Goal: Communication & Community: Answer question/provide support

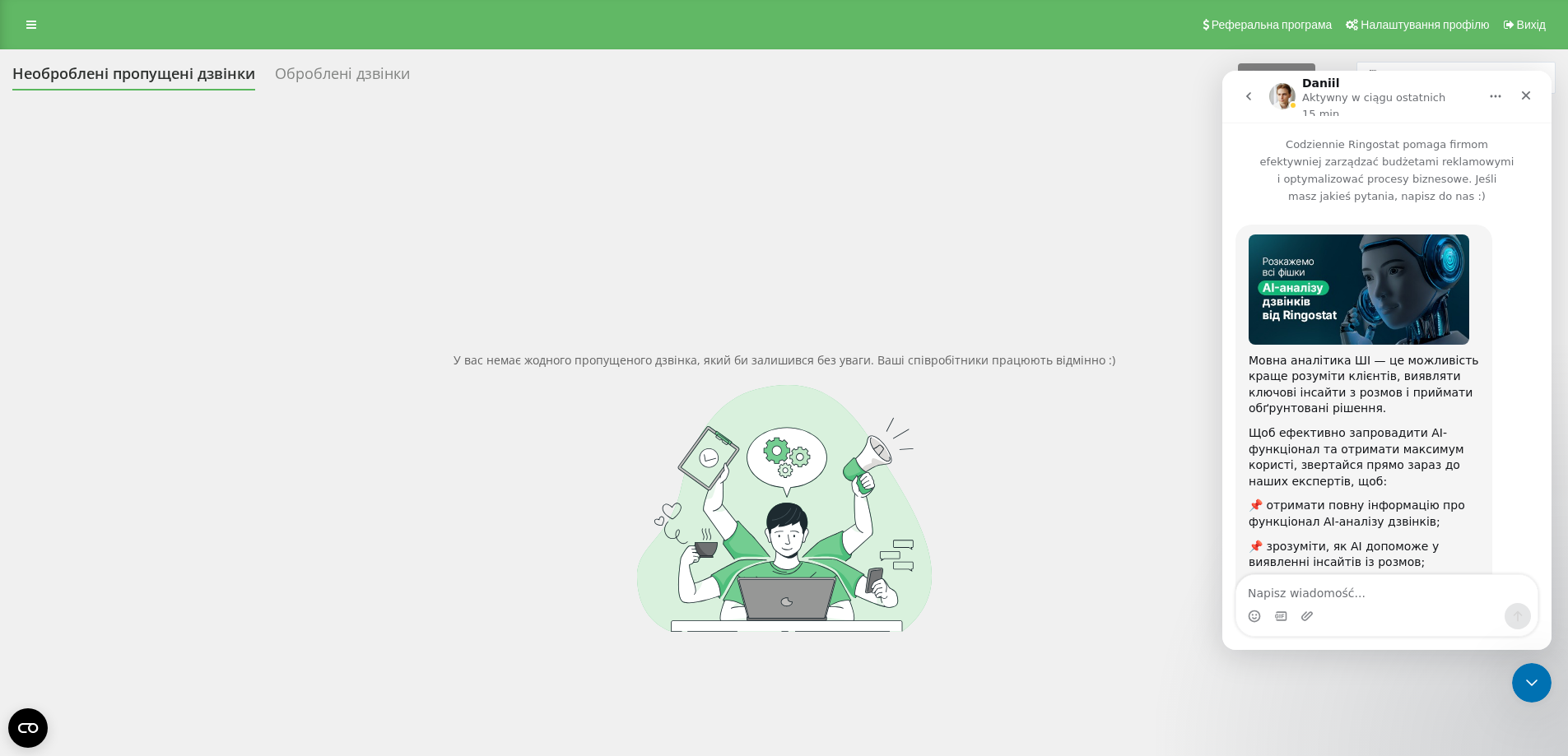
scroll to position [3, 0]
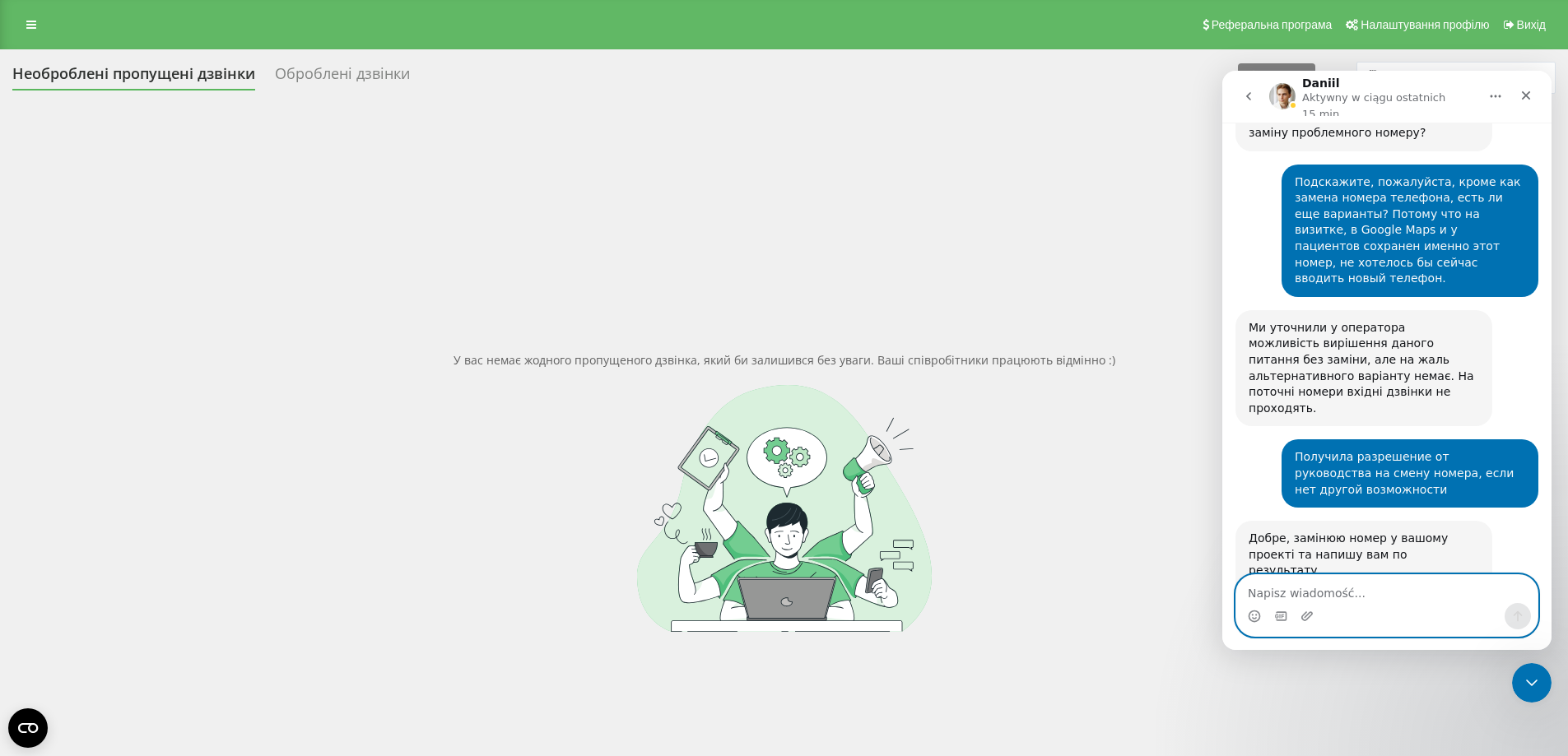
click at [1296, 589] on textarea "Napisz wiadomość..." at bounding box center [1386, 589] width 301 height 28
type textarea "D"
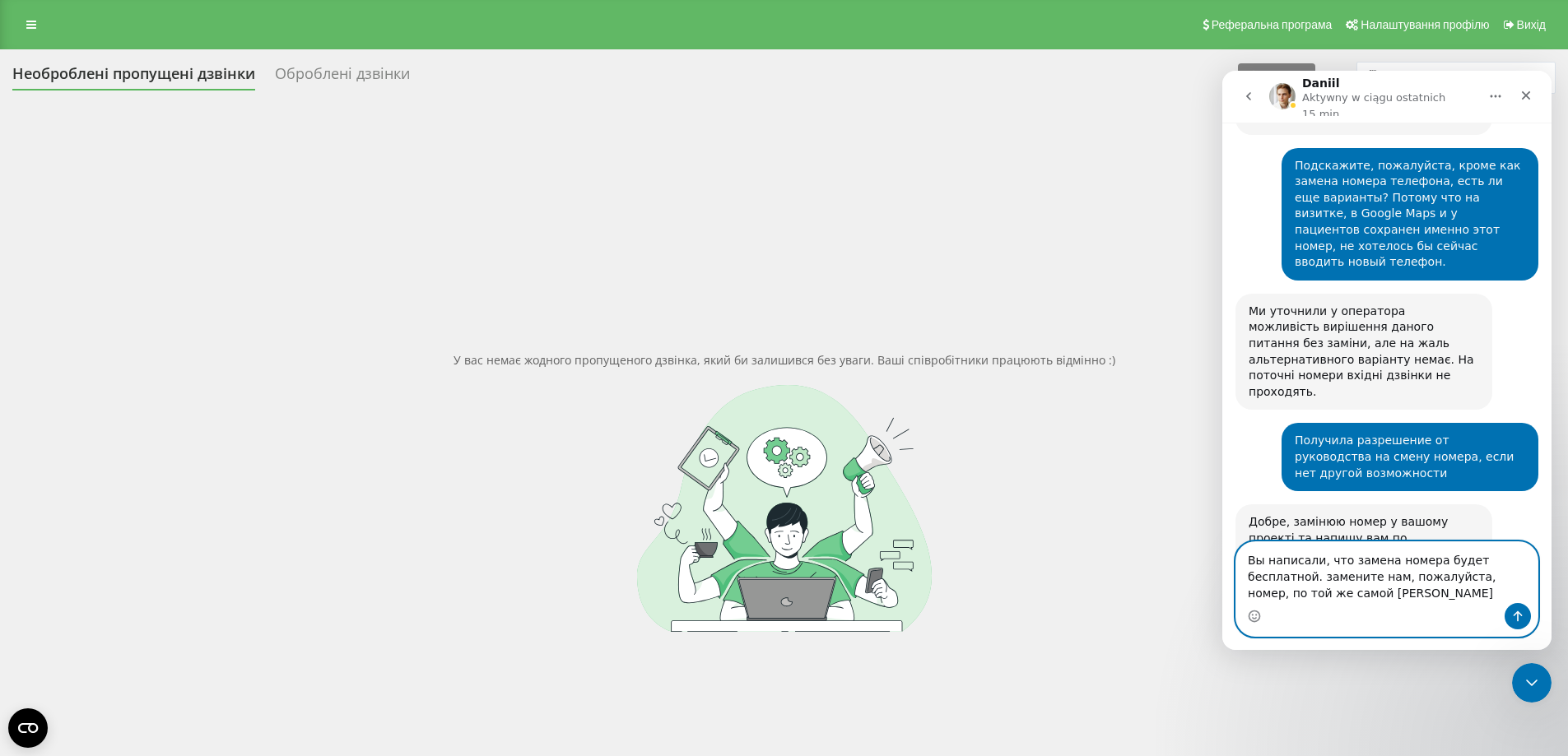
scroll to position [2090, 0]
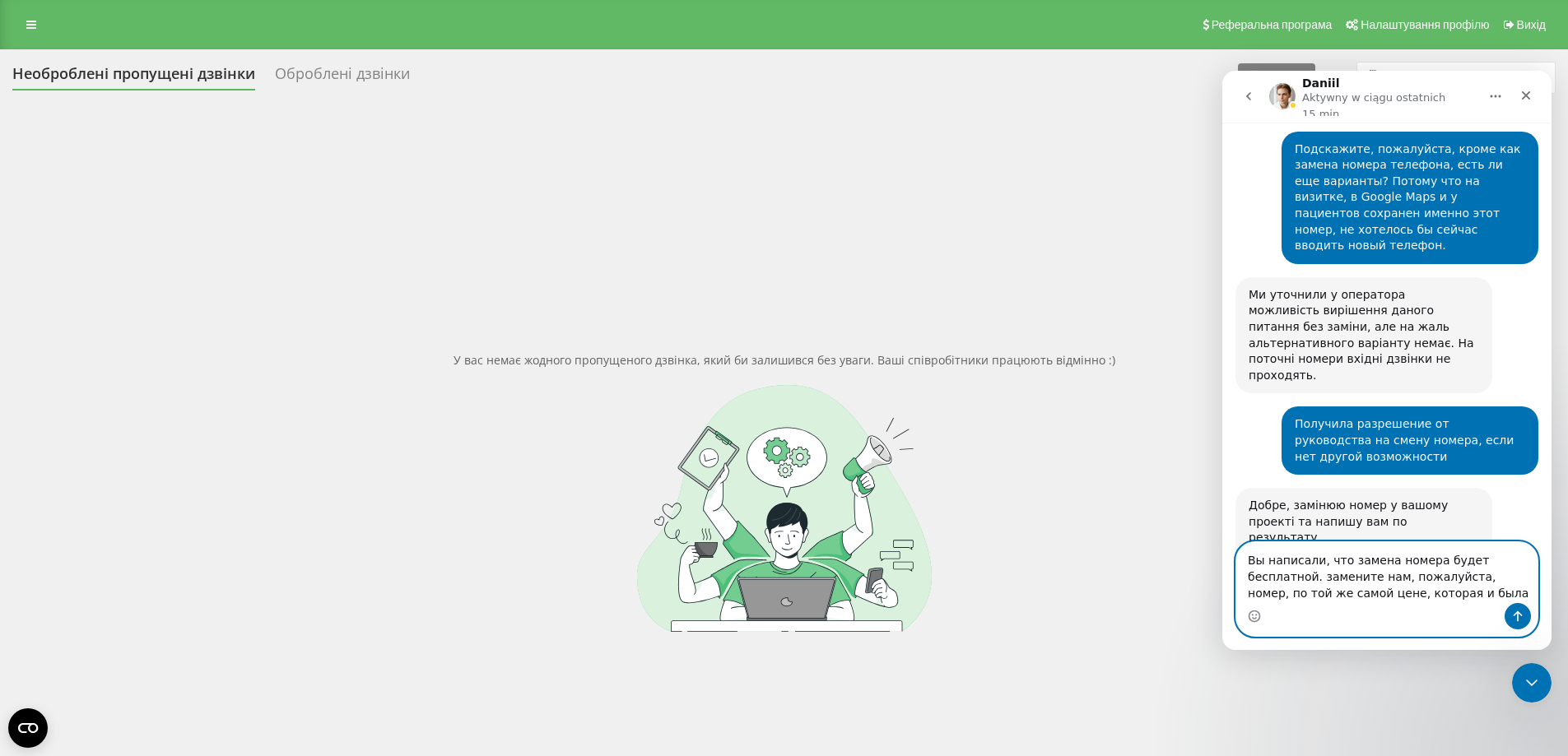
type textarea "Вы написали, что замена номера будет бесплатной. замените нам, пожалуйста, номе…"
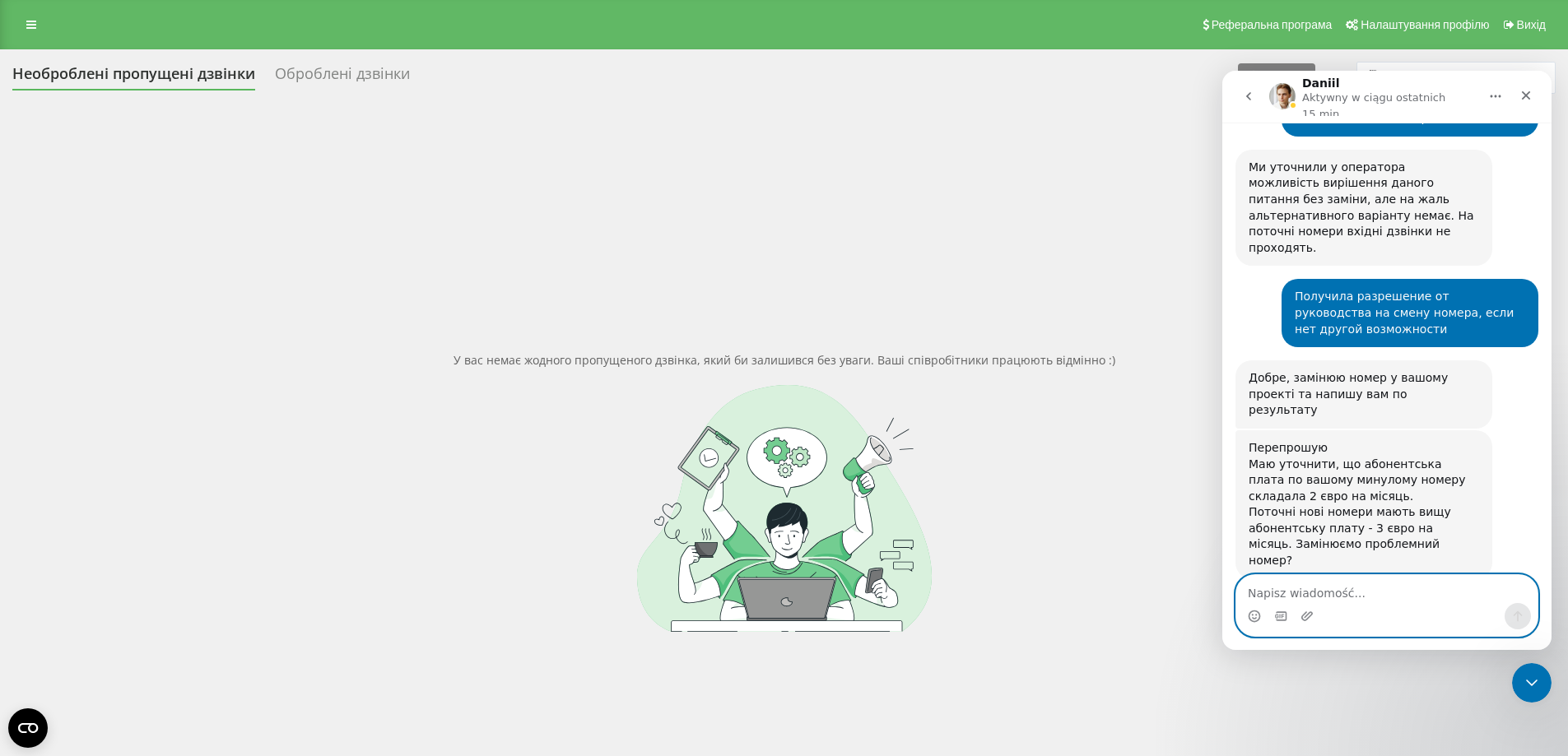
scroll to position [2251, 0]
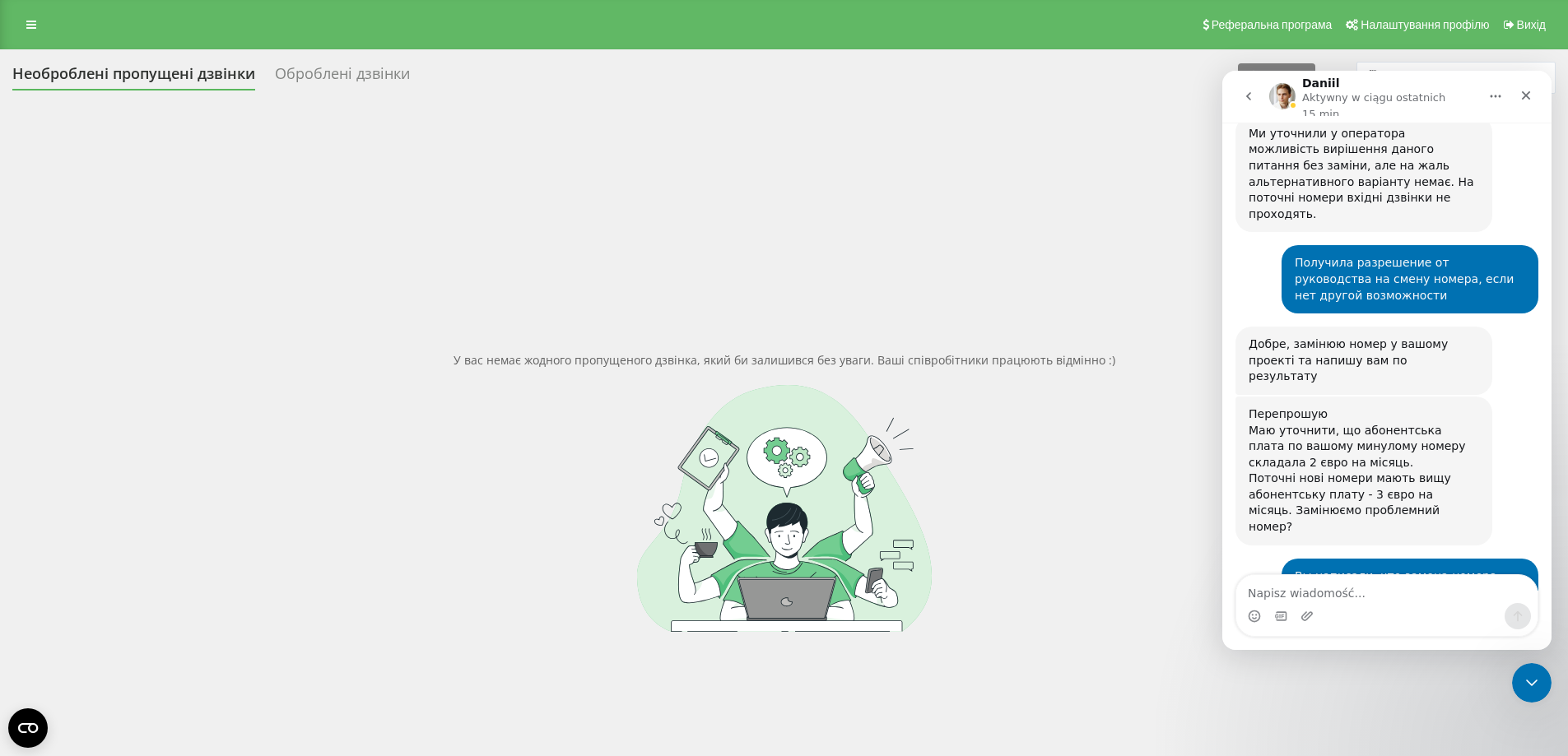
click at [313, 400] on div at bounding box center [783, 509] width 1543 height 247
click at [1402, 590] on textarea "Napisz wiadomość..." at bounding box center [1386, 589] width 301 height 28
type textarea "Хорошо, подключайте"
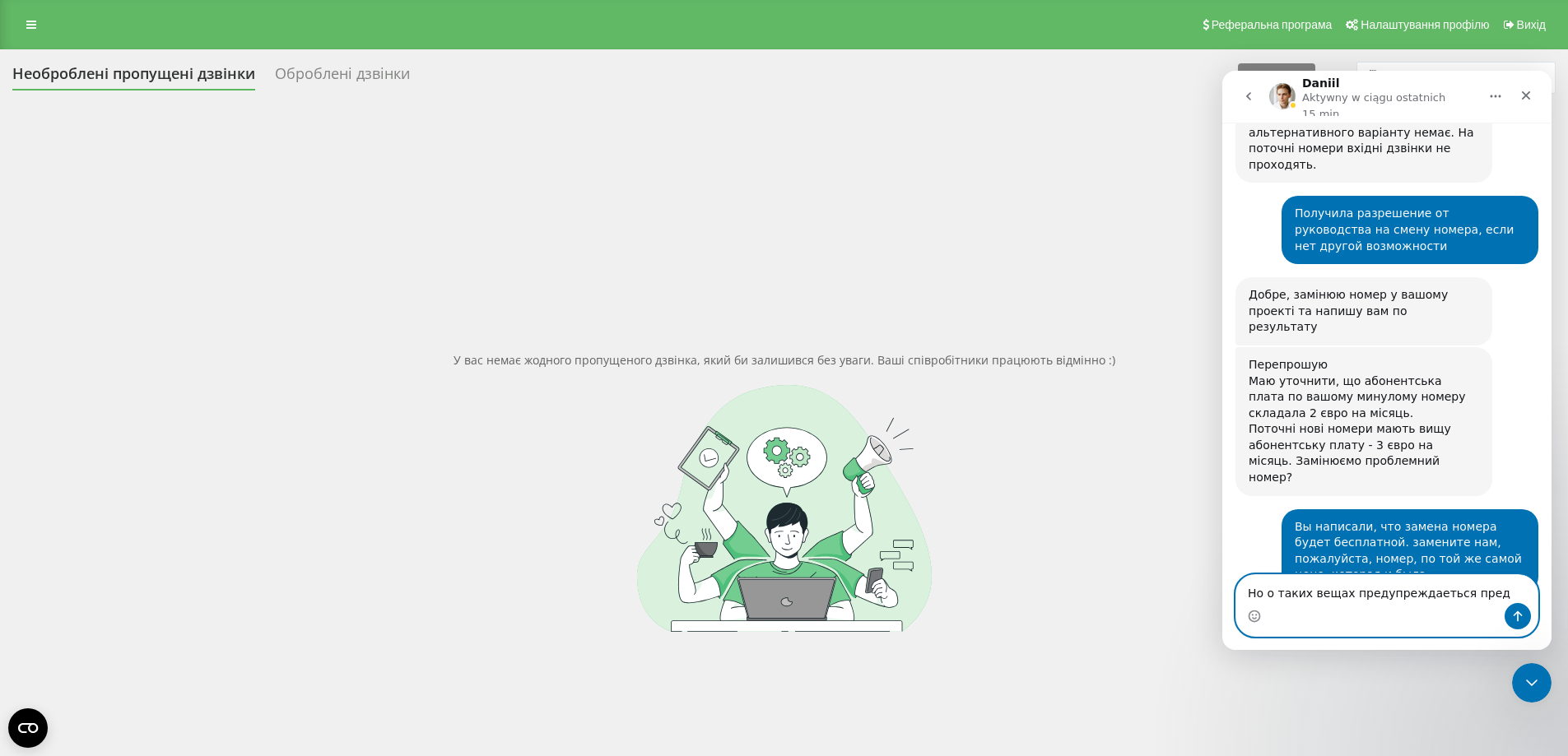
click at [1431, 599] on textarea "Но о таких вещах предупреждаеться пред" at bounding box center [1386, 589] width 301 height 28
click at [1474, 589] on textarea "Но о таких вещах предупреждается пред" at bounding box center [1386, 589] width 301 height 28
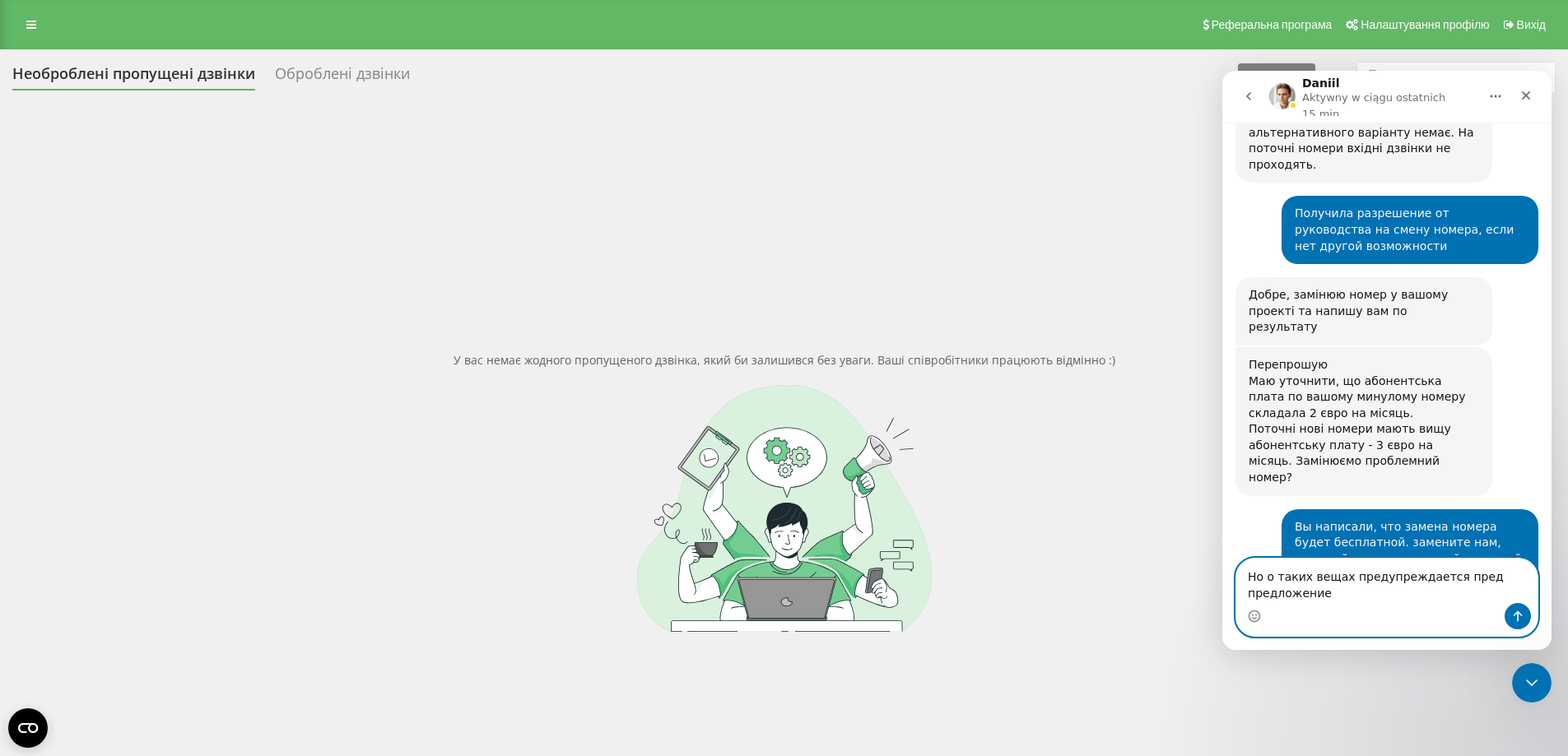
scroll to position [2317, 0]
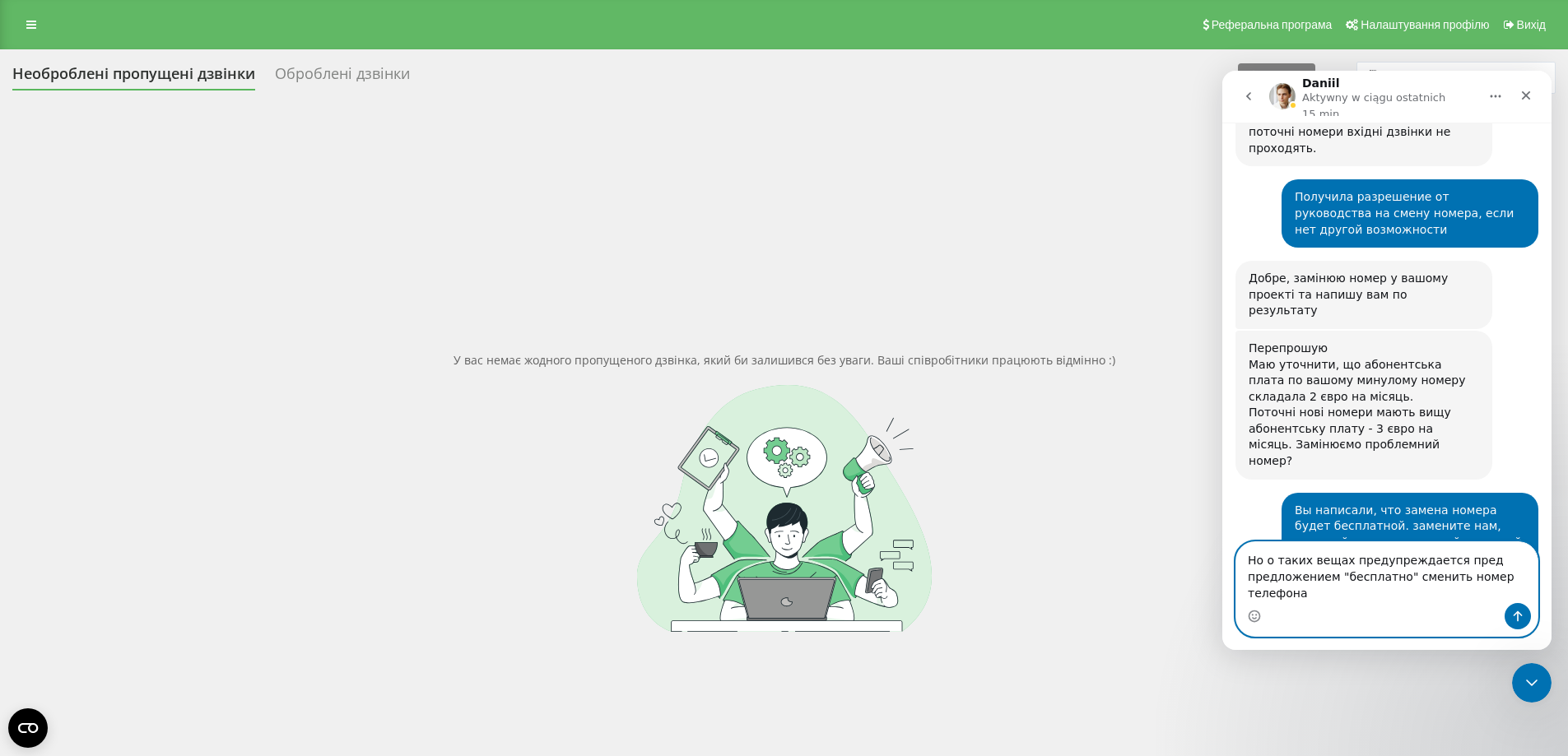
type textarea "Но о таких вещах предупреждается пред предложением "бесплатно" сменить номер те…"
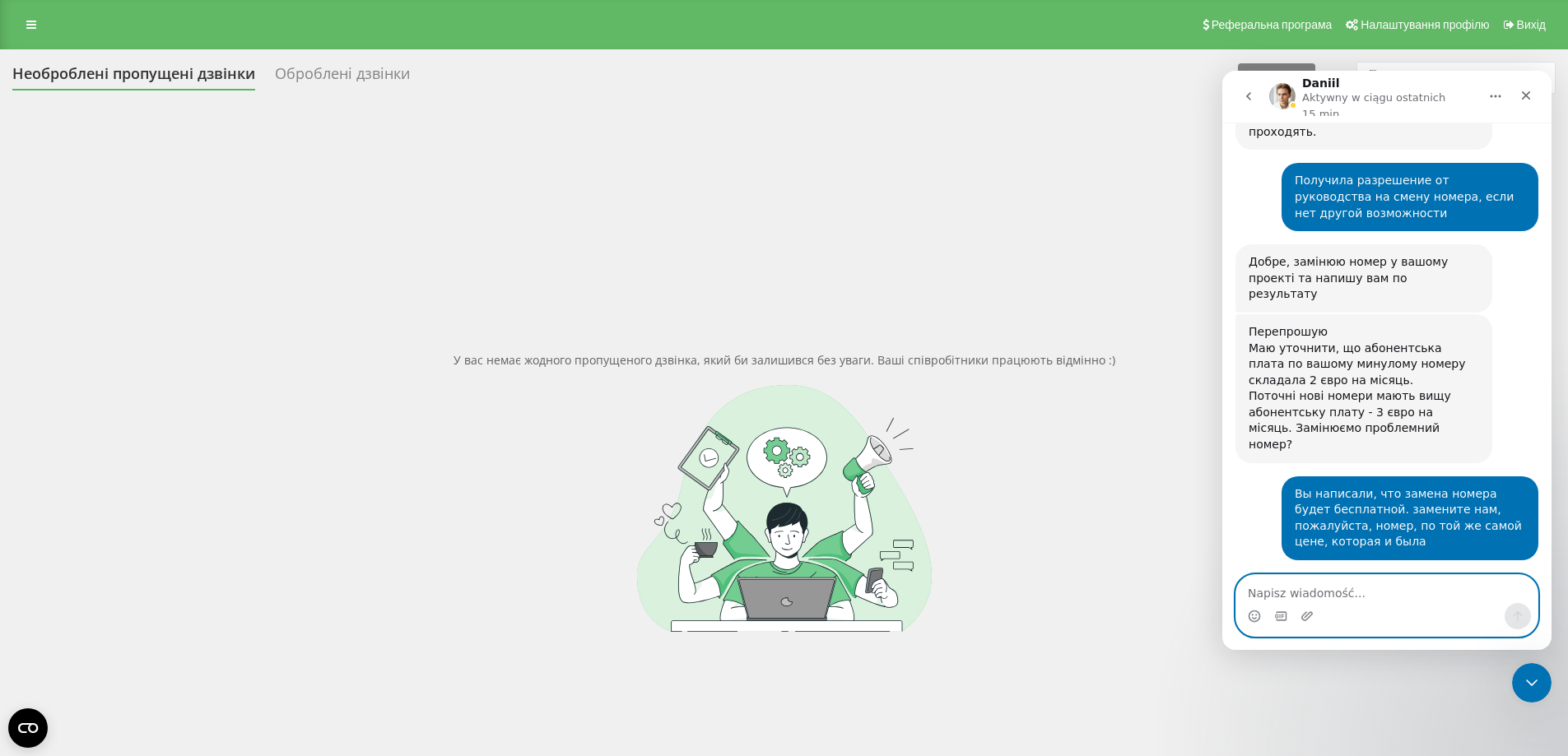
scroll to position [2371, 0]
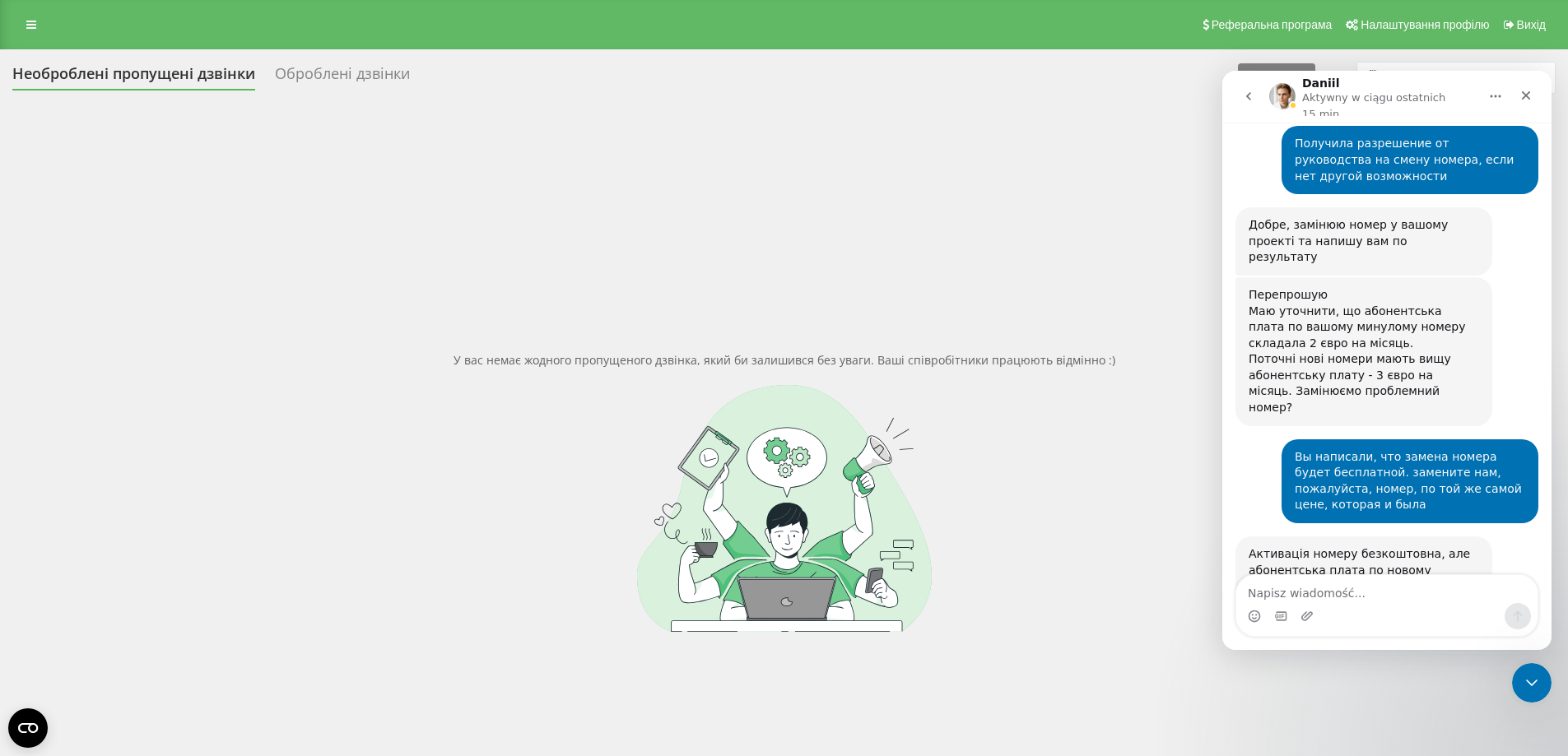
click at [744, 213] on div "У вас немає жодного пропущеного дзвінка, який би залишився без уваги. Ваші спів…" at bounding box center [783, 491] width 1543 height 756
click at [1521, 89] on icon "Zamknij" at bounding box center [1525, 95] width 13 height 13
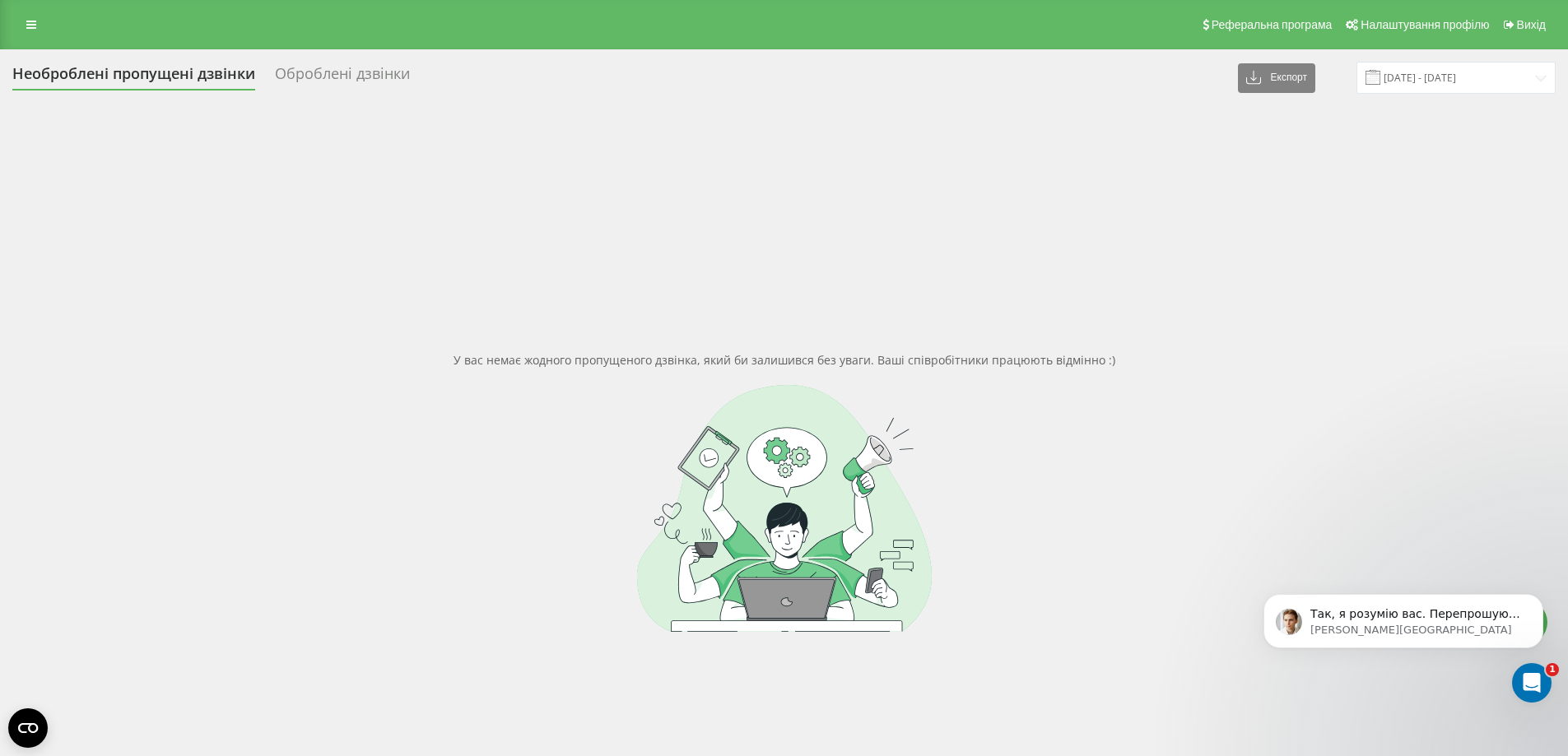
scroll to position [2451, 0]
click at [1399, 633] on p "[PERSON_NAME][GEOGRAPHIC_DATA]" at bounding box center [1416, 629] width 212 height 15
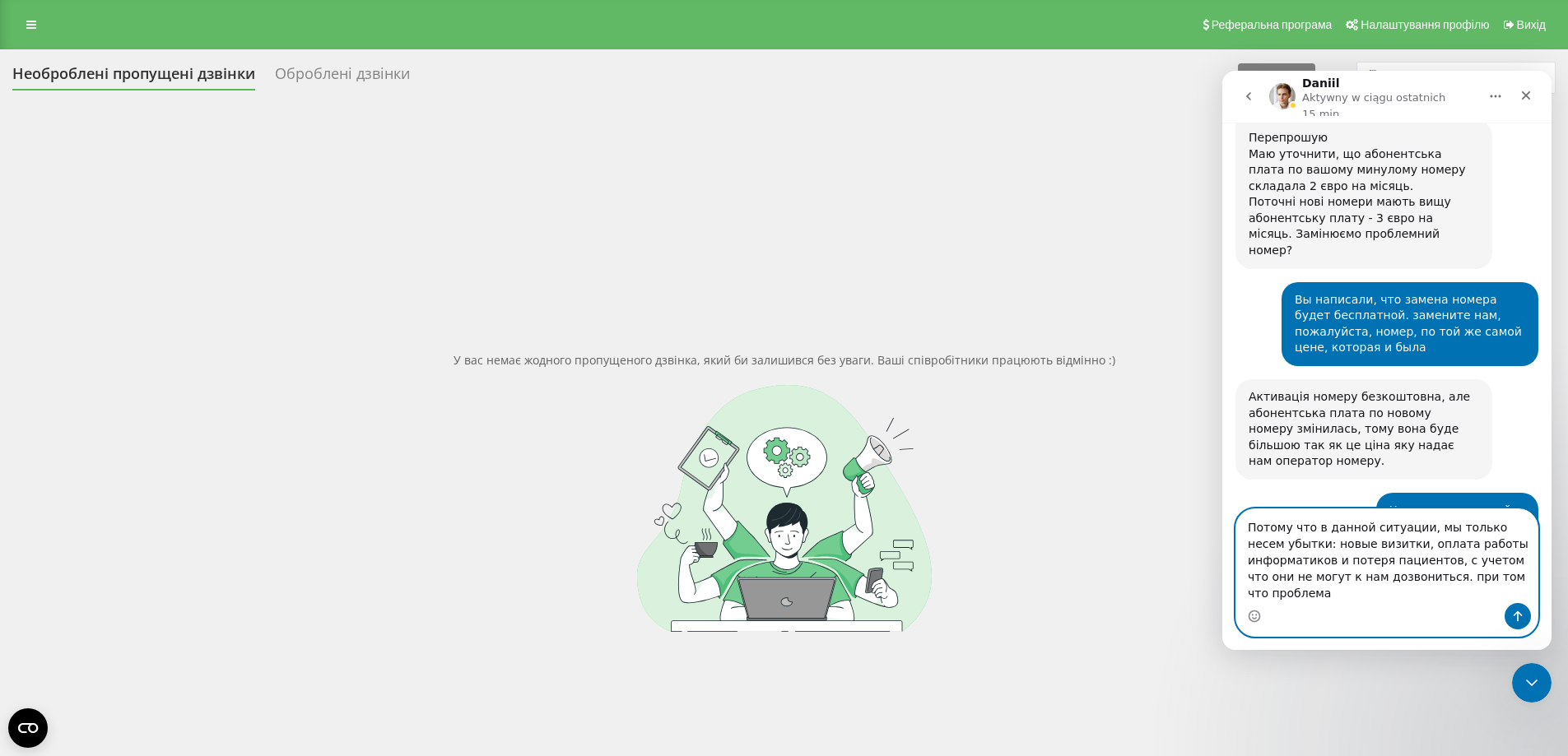
scroll to position [2544, 0]
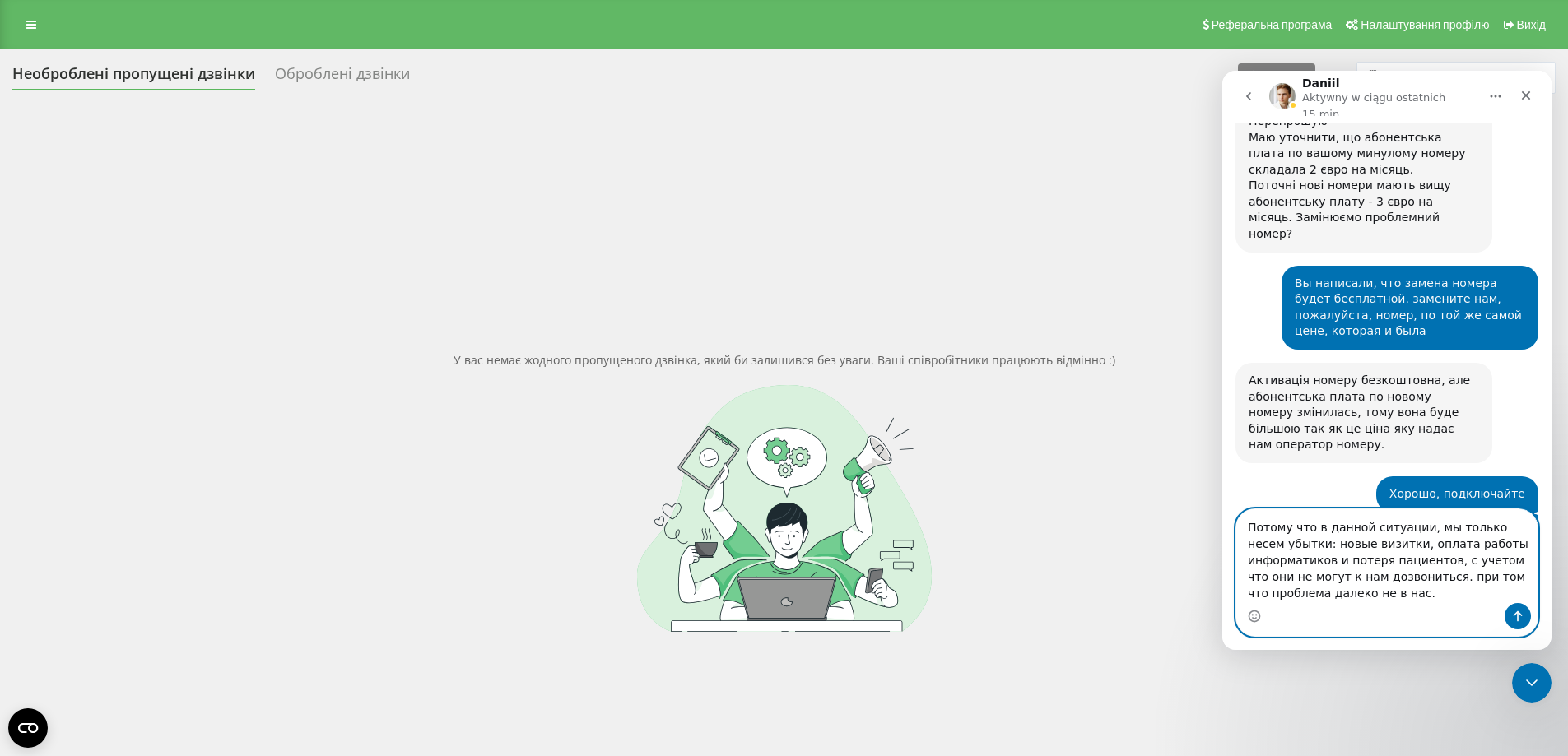
click at [1427, 580] on textarea "Потому что в данной ситуации, мы только несем убытки: новые визитки, оплата раб…" at bounding box center [1386, 556] width 301 height 94
click at [1429, 580] on textarea "Потому что в данной ситуации, мы только несем убытки: новые визитки, оплата раб…" at bounding box center [1386, 556] width 301 height 94
click at [1426, 596] on textarea "Потому что в данной ситуации, мы только несем убытки: новые визитки, оплата раб…" at bounding box center [1386, 556] width 301 height 94
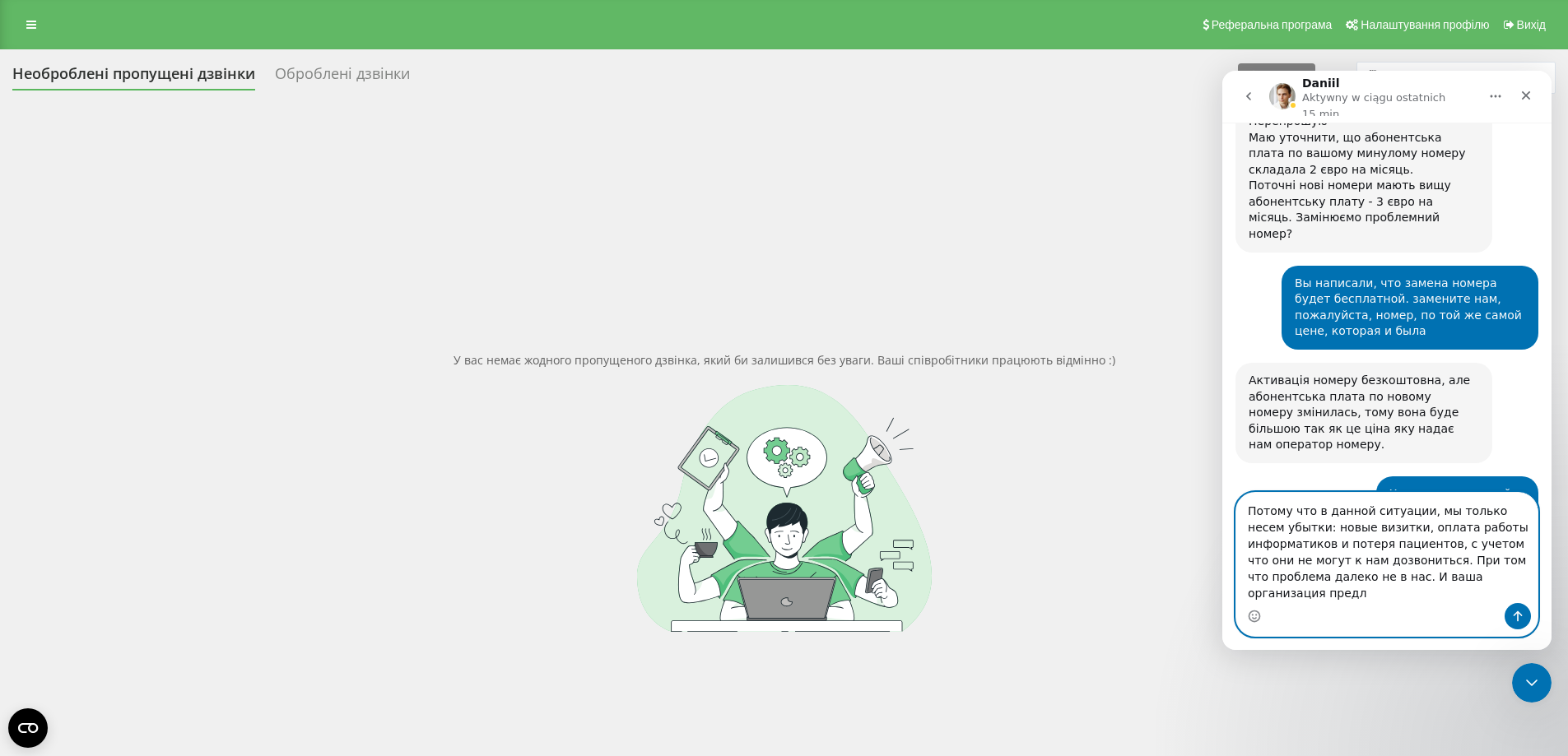
scroll to position [2560, 0]
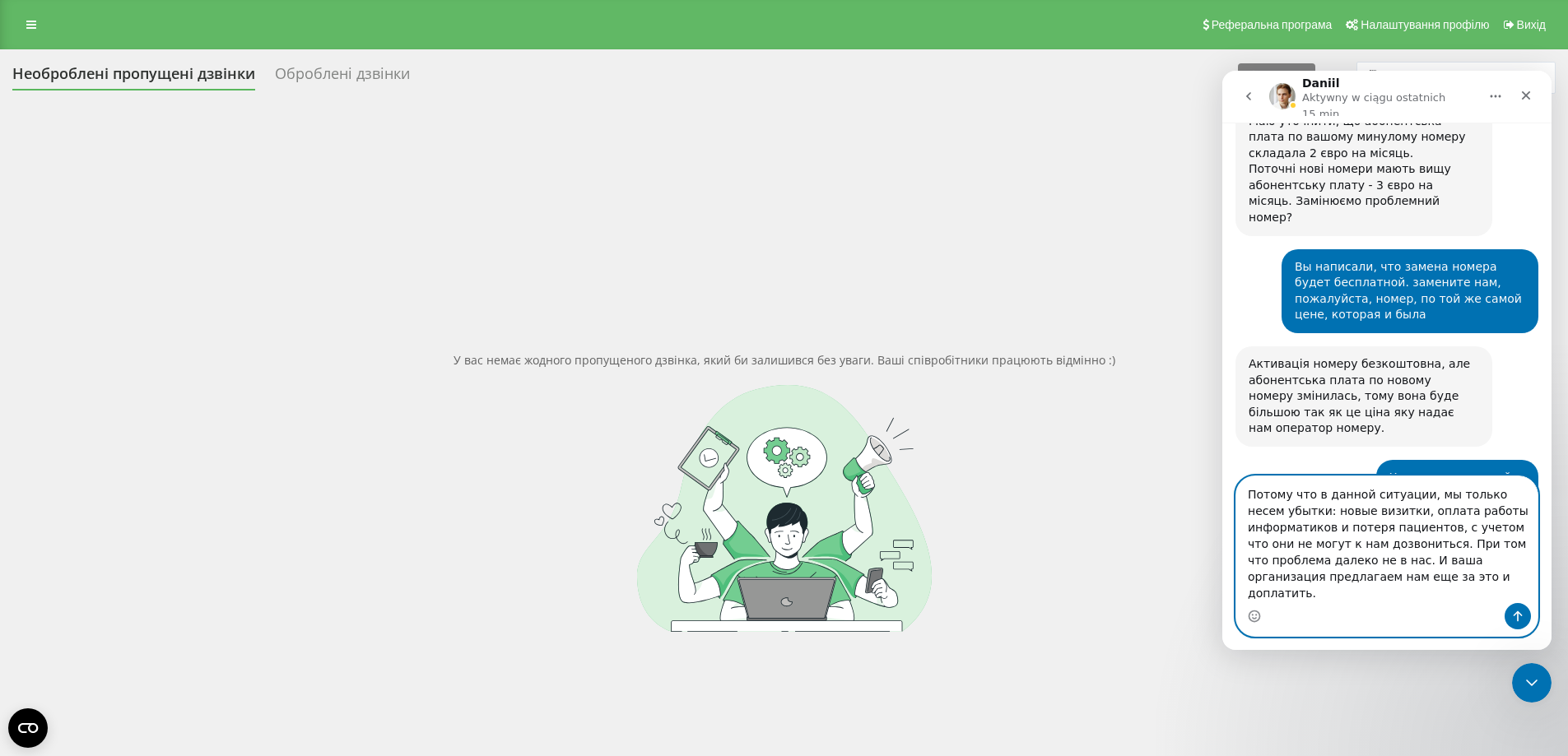
type textarea "Потому что в данной ситуации, мы только несем убытки: новые визитки, оплата раб…"
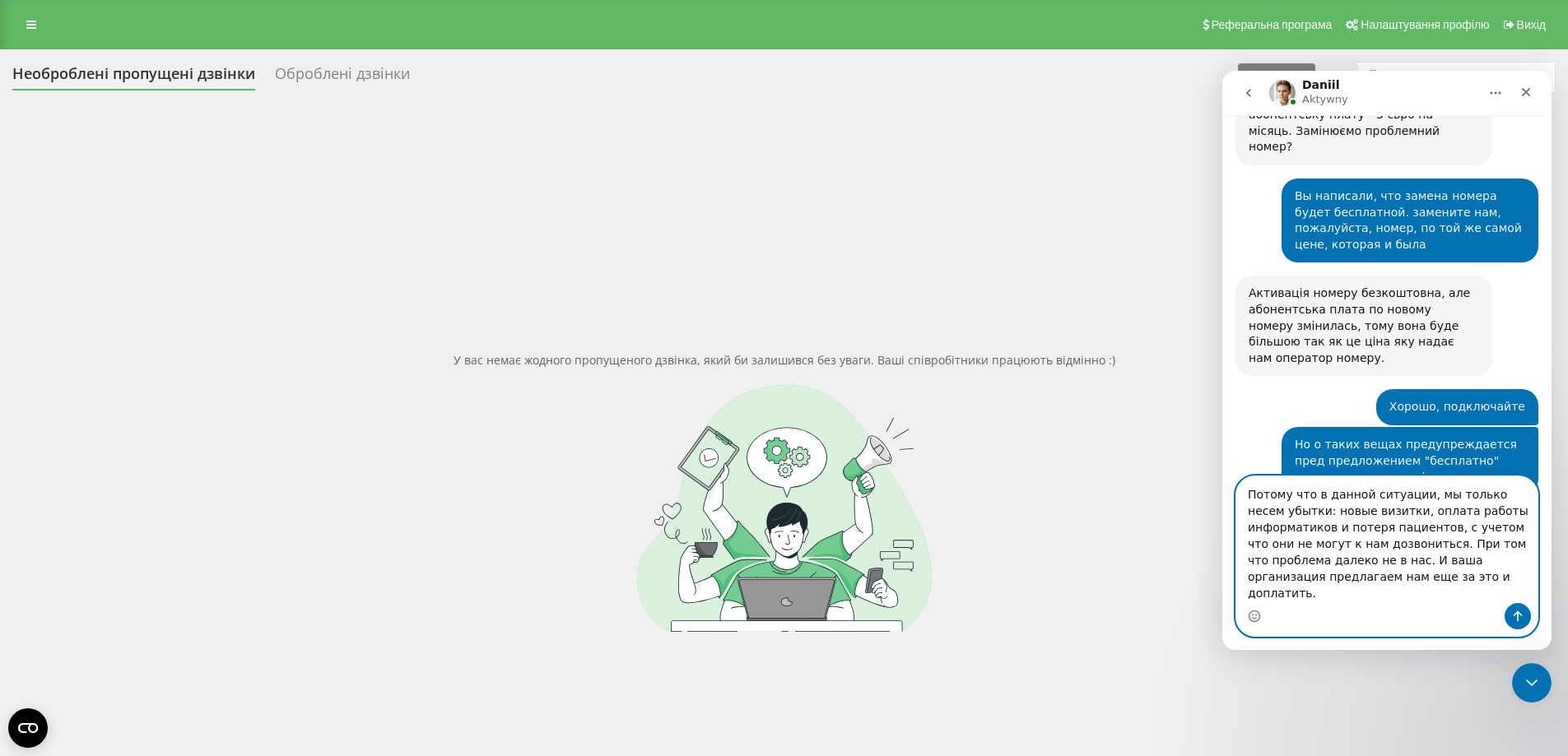
scroll to position [2833, 0]
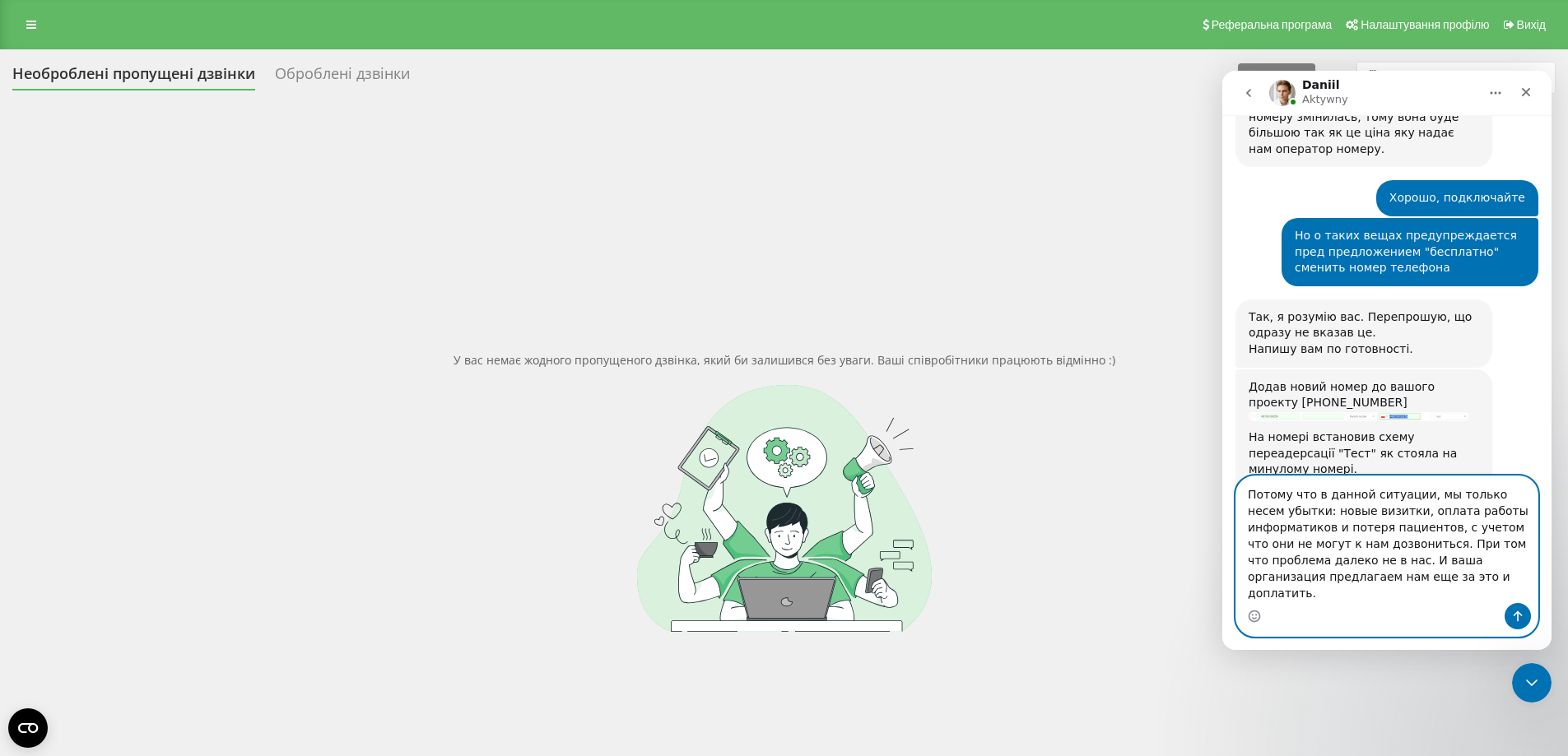
drag, startPoint x: 1476, startPoint y: 595, endPoint x: 2418, endPoint y: 574, distance: 942.2
click html "[PERSON_NAME] Aktywny Codziennie Ringostat pomaga firmom efektywniej zarządzać …"
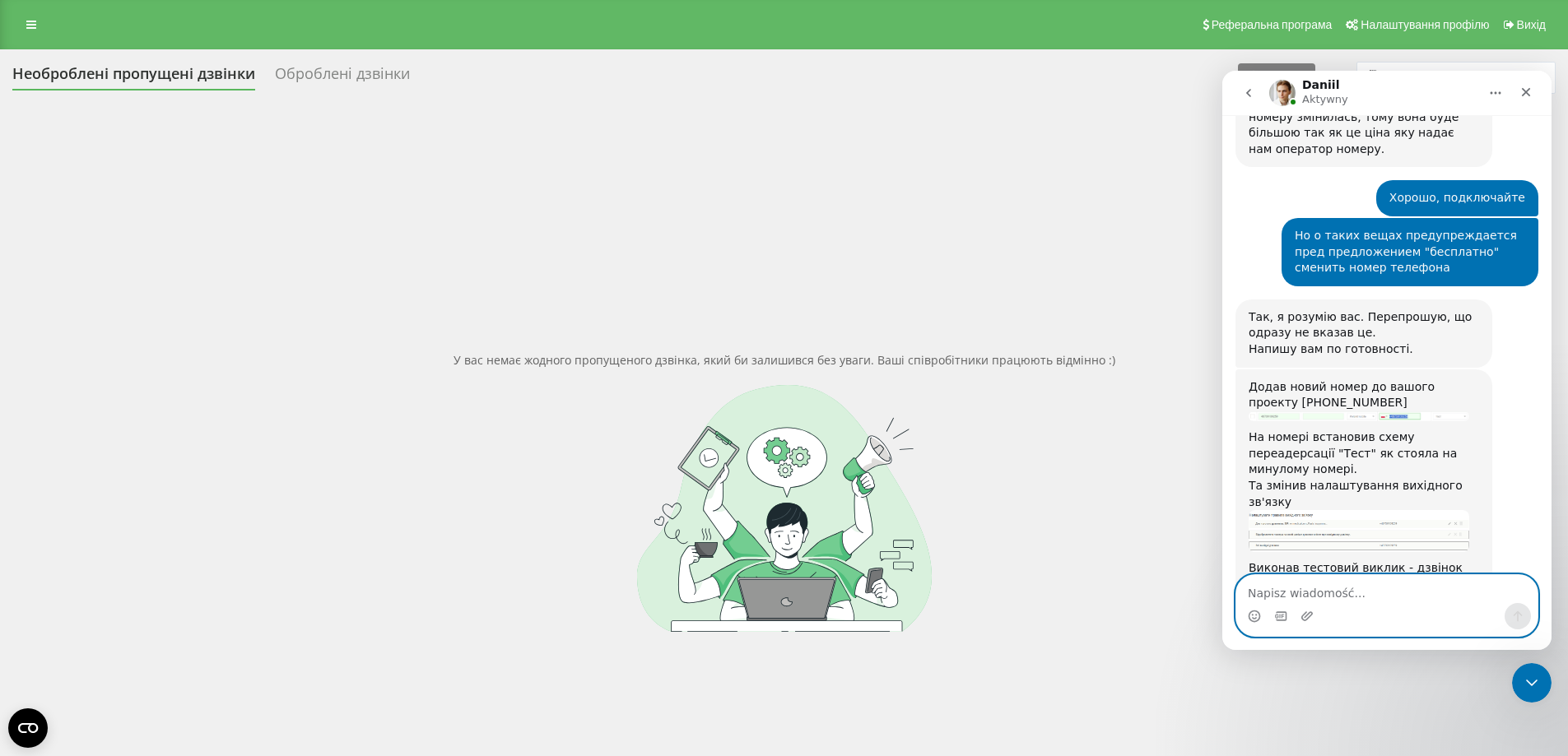
scroll to position [2751, 0]
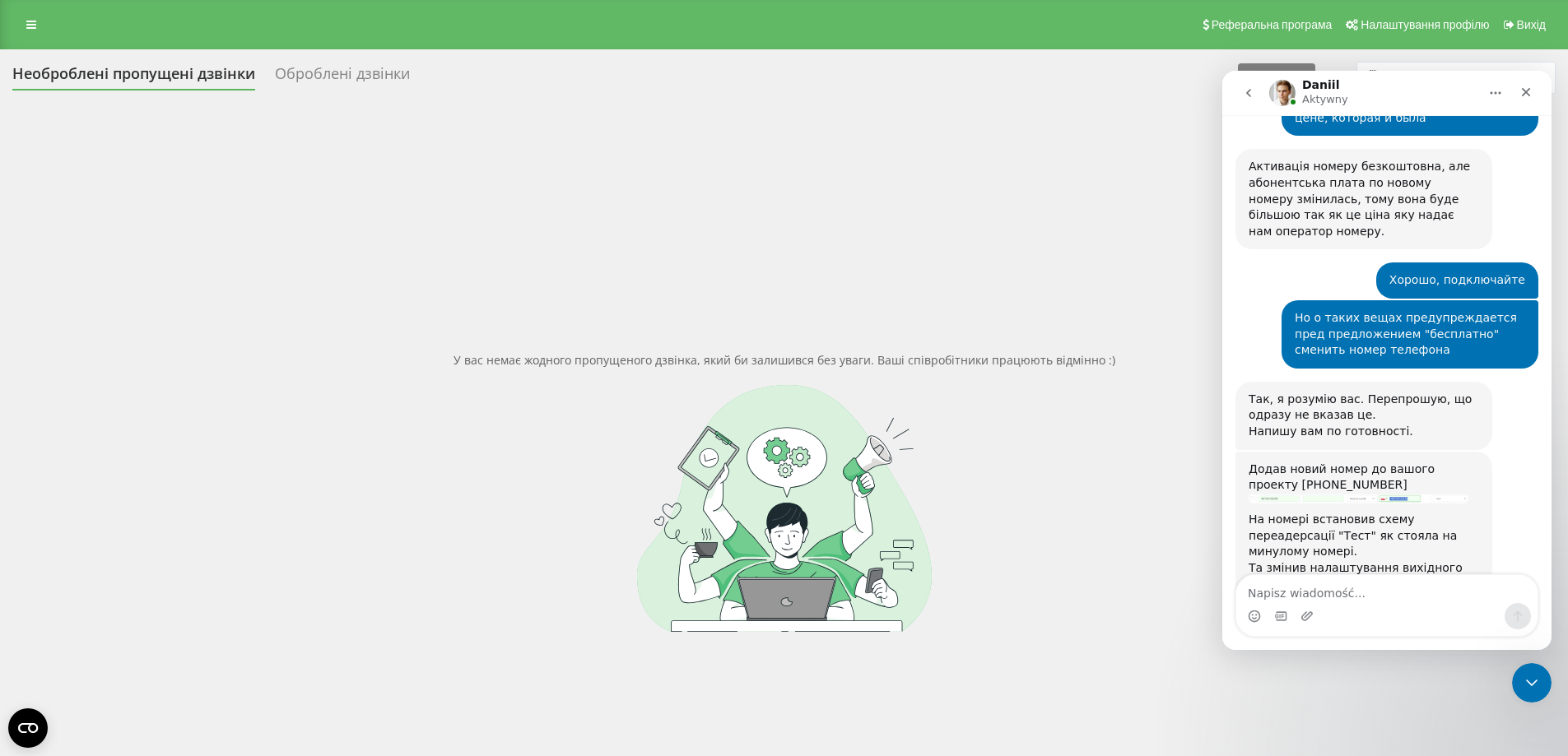
click at [1315, 592] on img "Daniil mówi…" at bounding box center [1358, 613] width 221 height 42
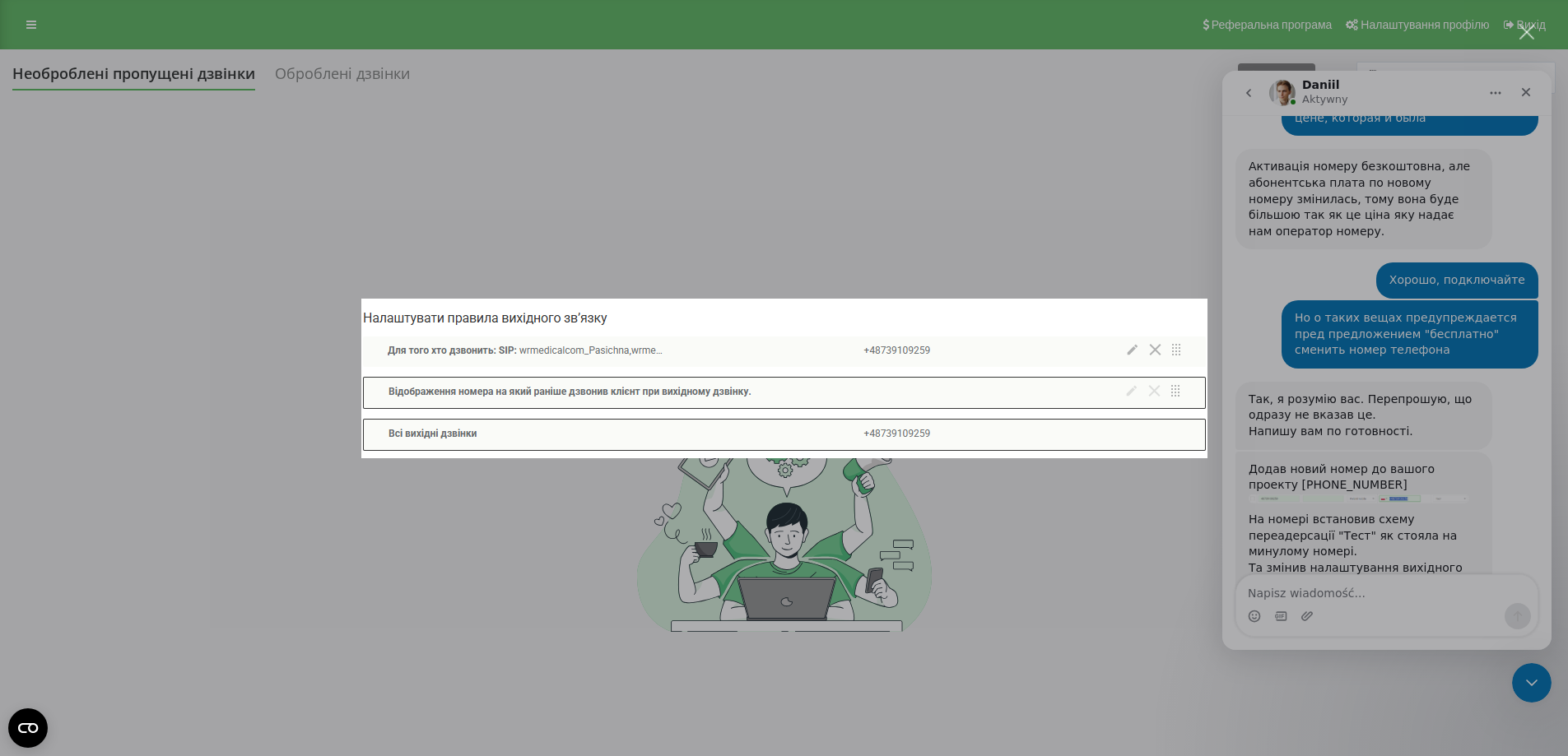
click at [1107, 251] on div "Komunikator Intercom" at bounding box center [784, 378] width 1568 height 756
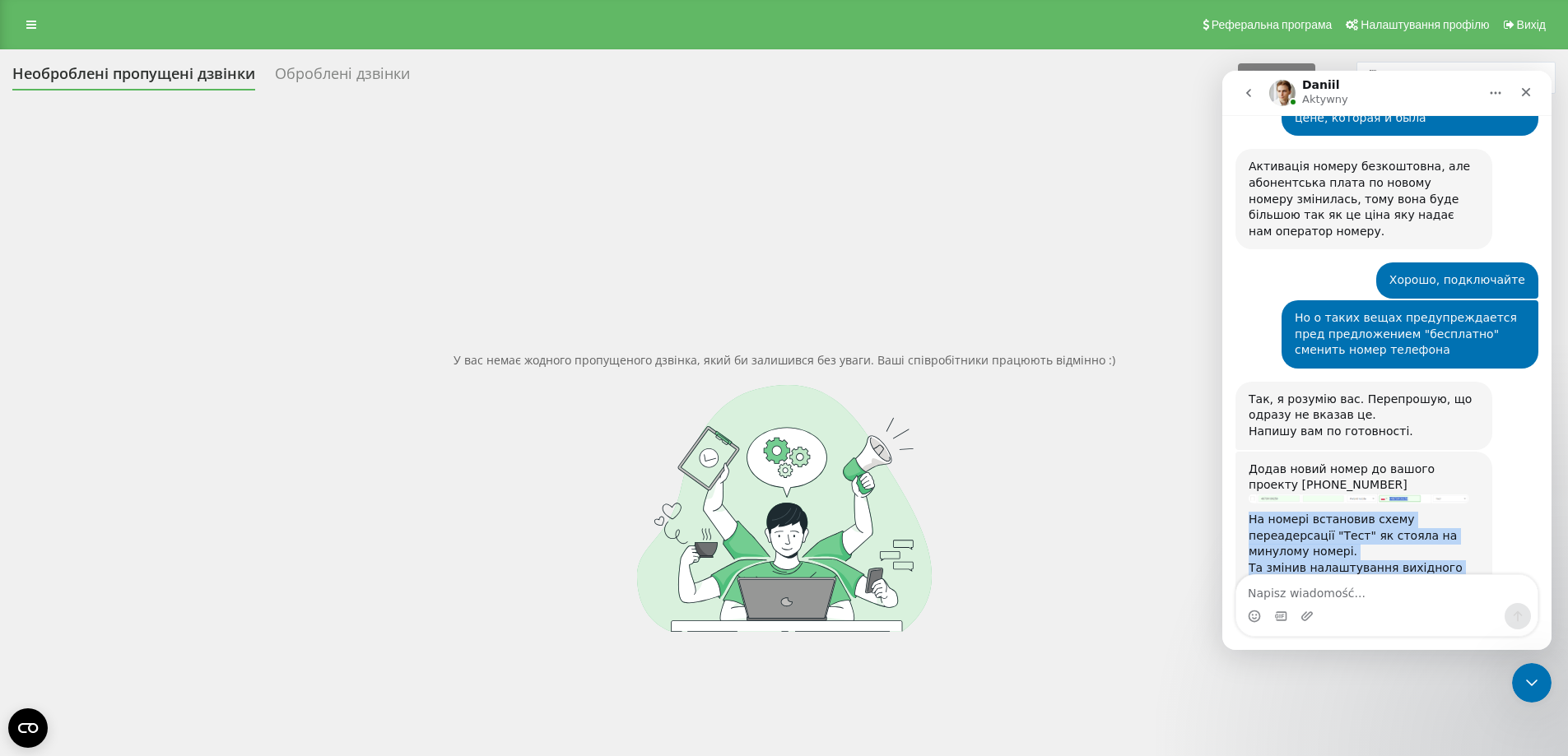
drag, startPoint x: 1474, startPoint y: 341, endPoint x: 1245, endPoint y: 314, distance: 230.6
click at [1245, 452] on div "Додав новий номер до вашого проекту [PHONE_NUMBER] На номері встановив схему пе…" at bounding box center [1364, 625] width 257 height 347
click at [1473, 592] on div "Daniil mówi…" at bounding box center [1363, 613] width 230 height 42
click at [1411, 674] on img "Daniil mówi…" at bounding box center [1358, 686] width 221 height 24
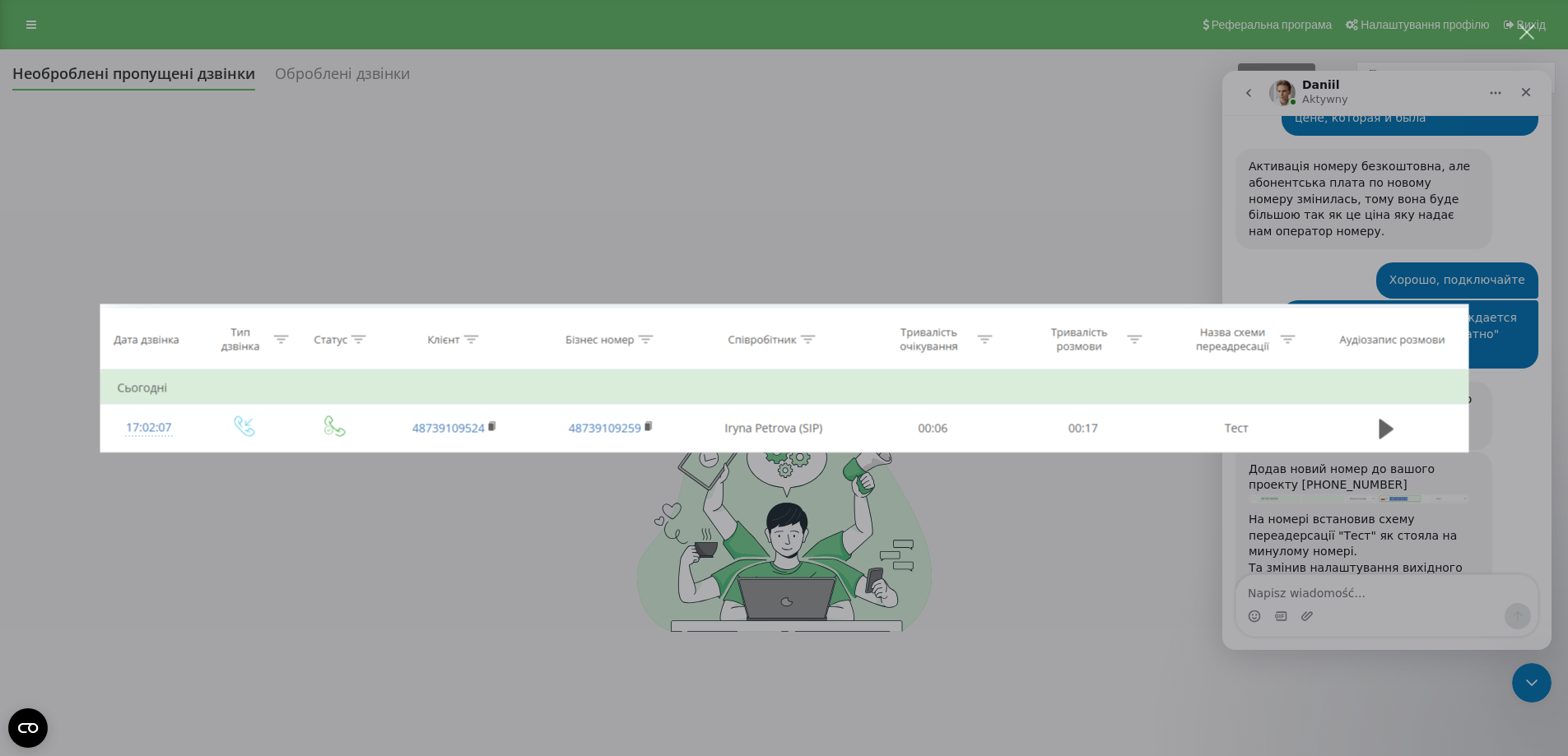
click at [1402, 259] on div "Komunikator Intercom" at bounding box center [784, 378] width 1568 height 756
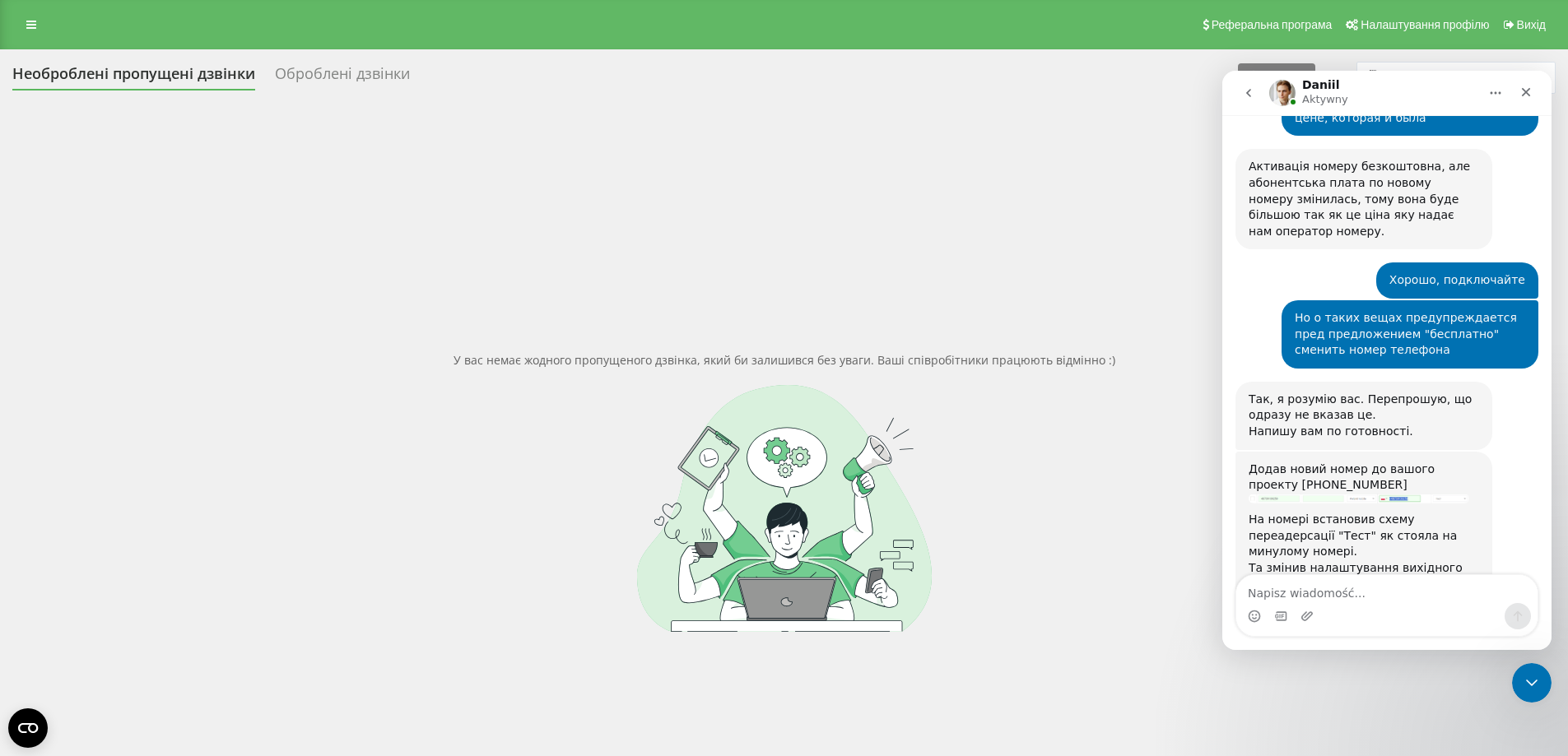
click at [1338, 493] on img "Daniil mówi…" at bounding box center [1358, 497] width 221 height 9
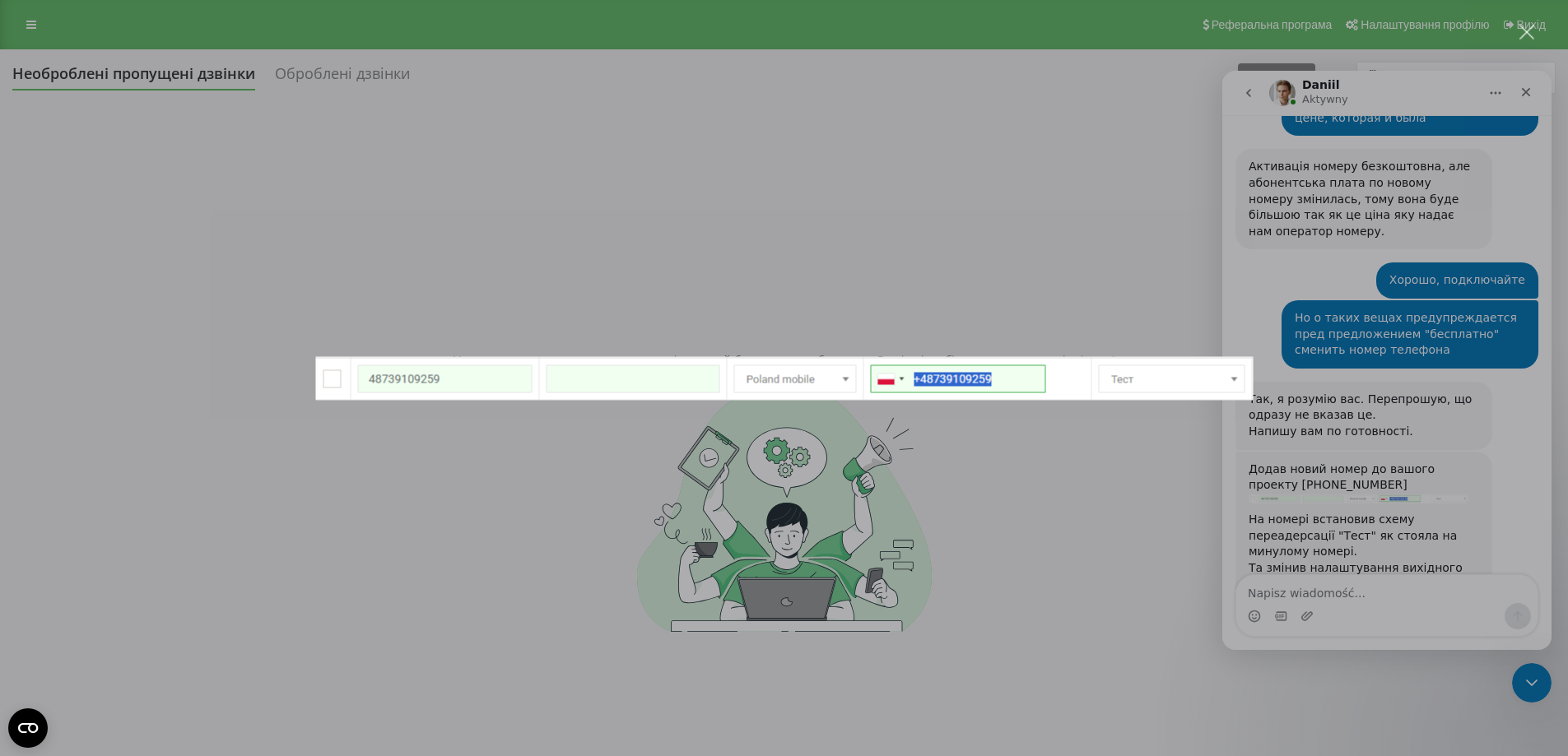
click at [1281, 292] on div "Komunikator Intercom" at bounding box center [784, 378] width 1568 height 756
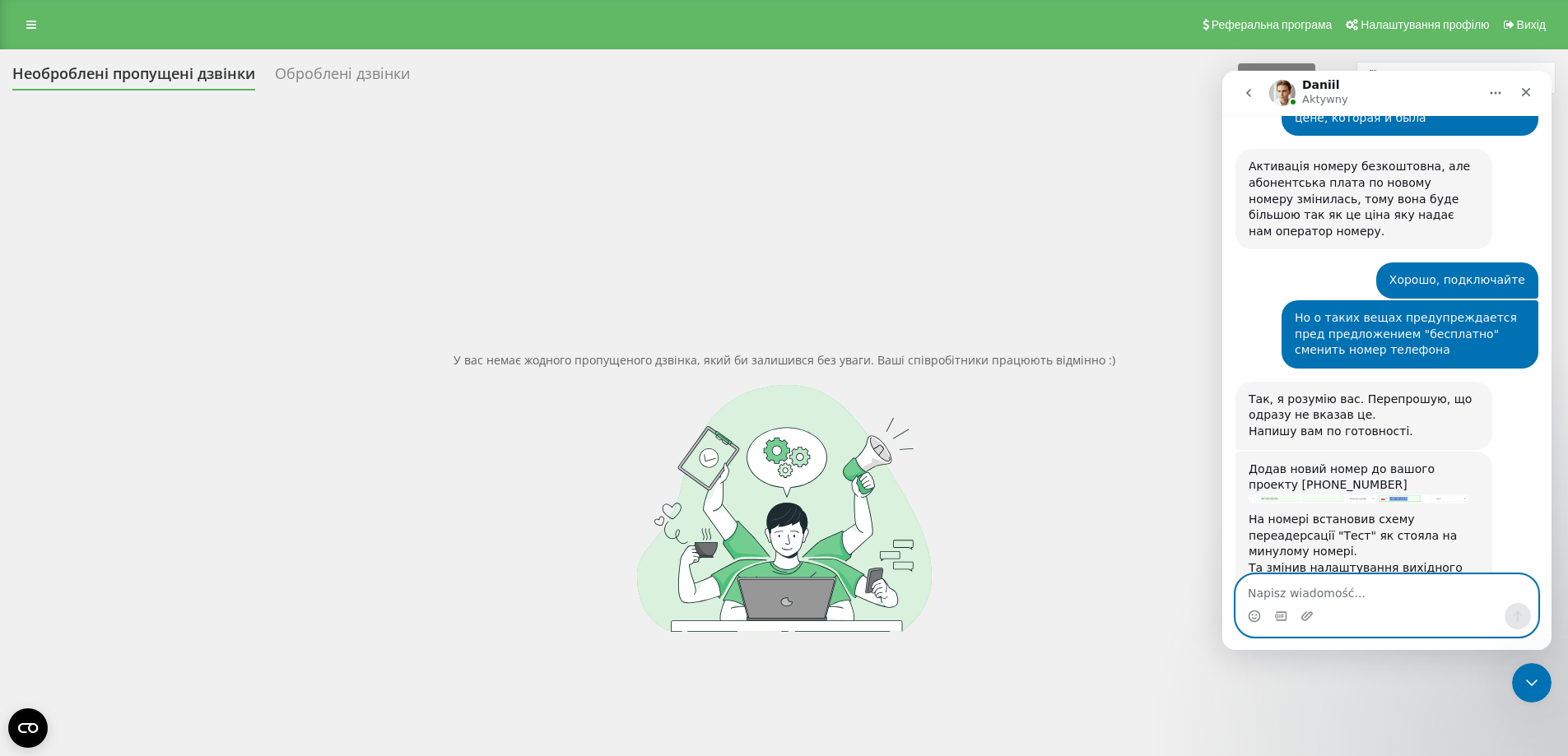
click at [1322, 600] on textarea "Napisz wiadomość..." at bounding box center [1386, 589] width 301 height 28
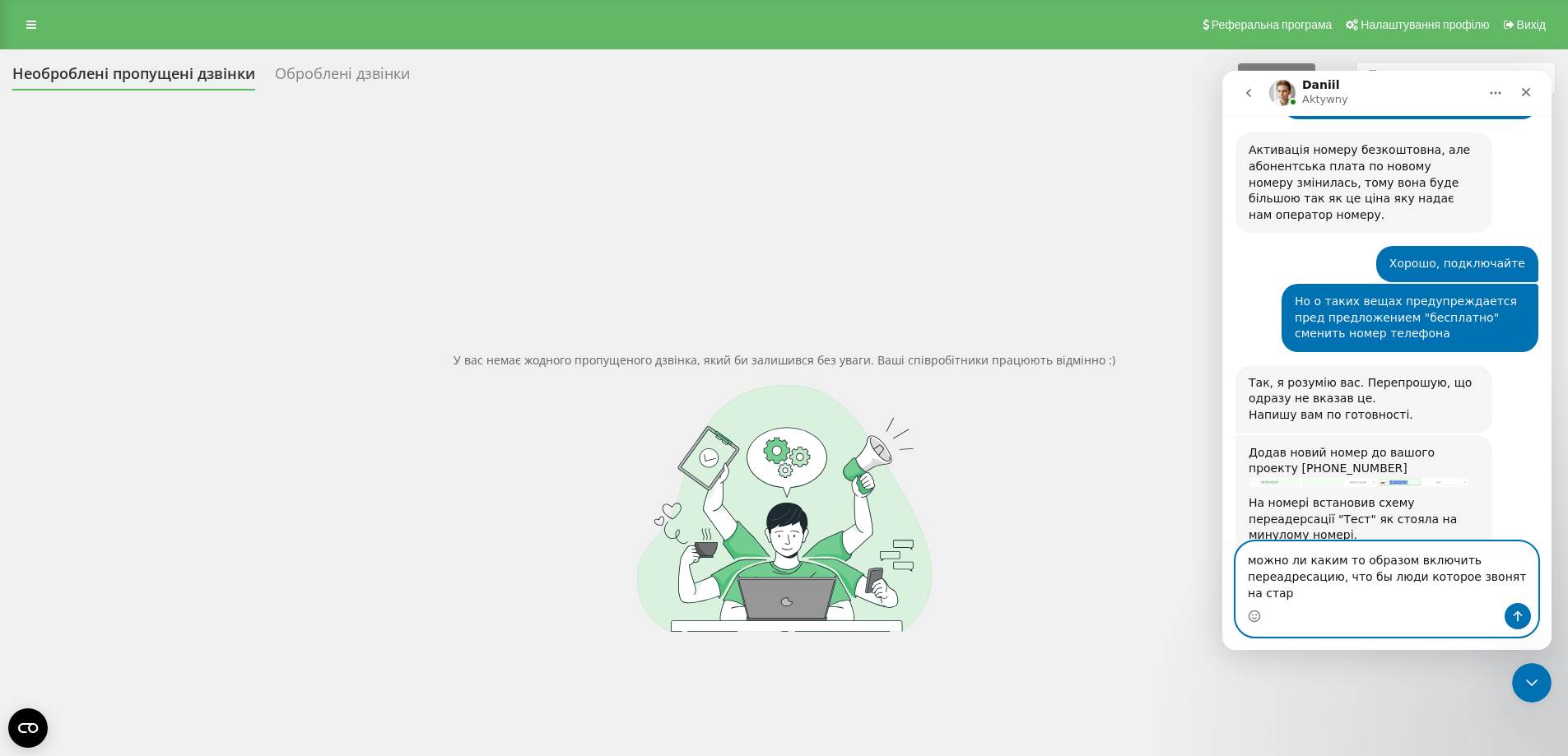
scroll to position [2783, 0]
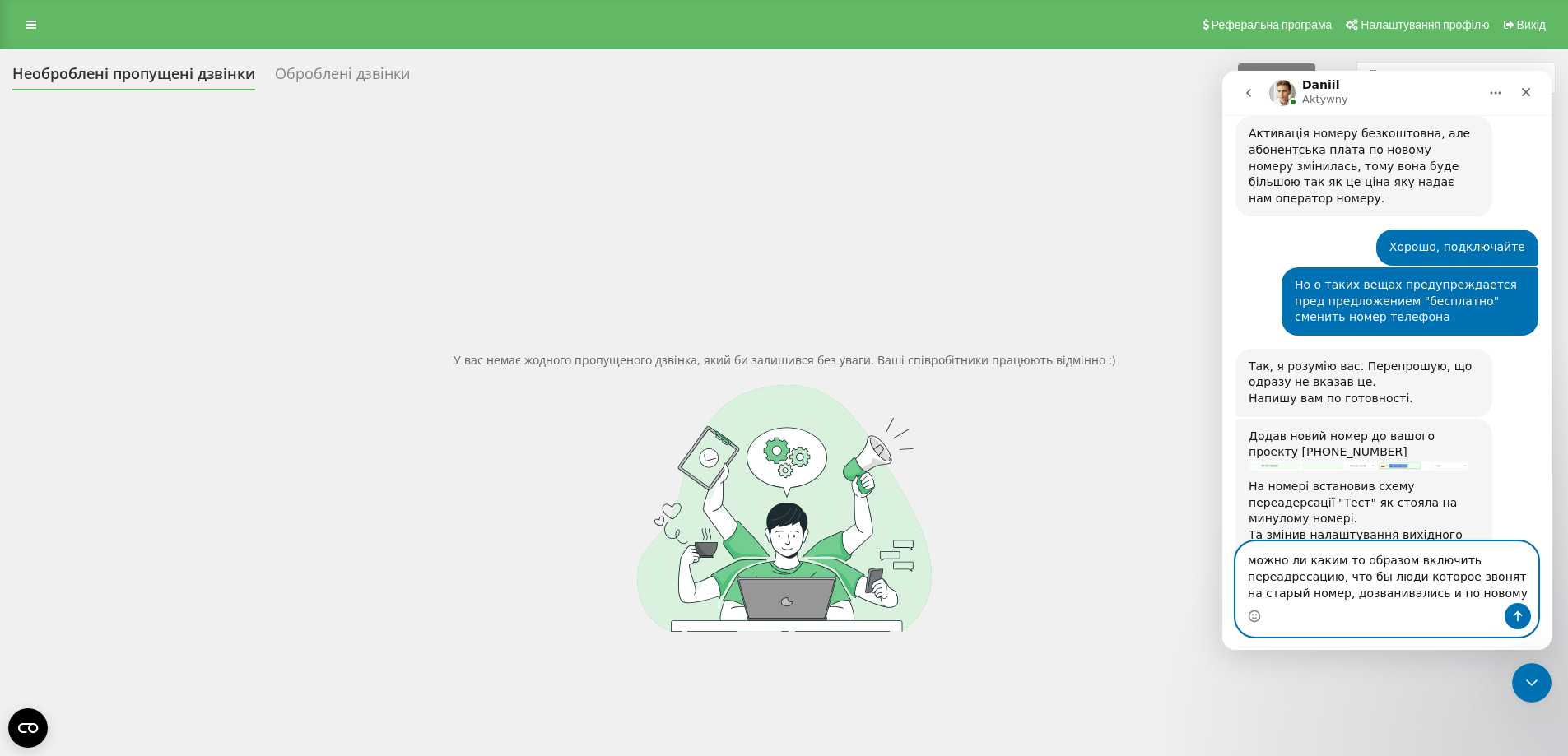
type textarea "можно ли каким то образом включить переадресацию, что бы люди которое звонят на…"
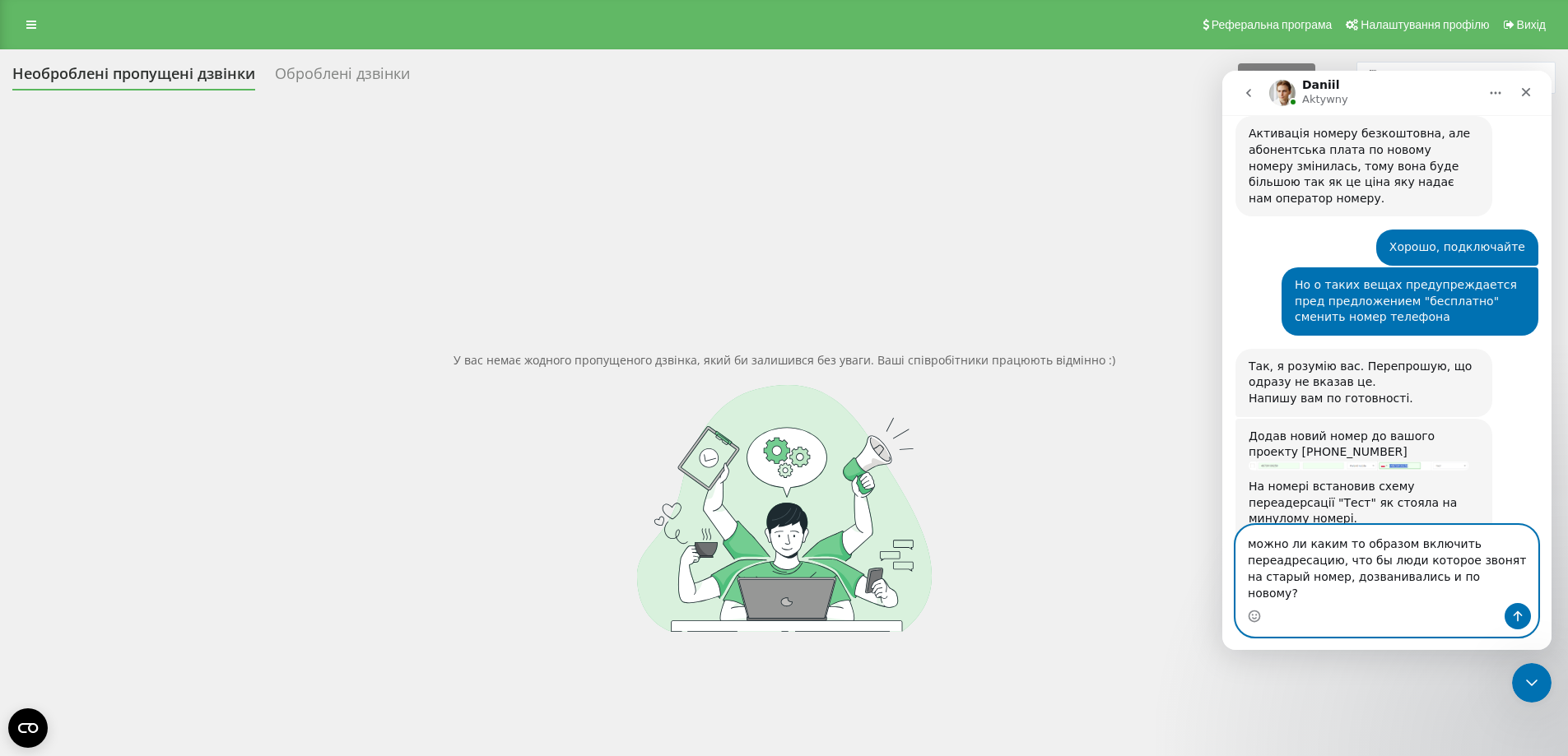
drag, startPoint x: 1486, startPoint y: 590, endPoint x: 1462, endPoint y: 590, distance: 24.0
click at [1462, 590] on textarea "можно ли каким то образом включить переадресацию, что бы люди которое звонят на…" at bounding box center [1386, 565] width 301 height 78
click at [1494, 592] on textarea "можно ли каким то образом включить переадресацию, что бы люди которое звонят на…" at bounding box center [1386, 565] width 301 height 78
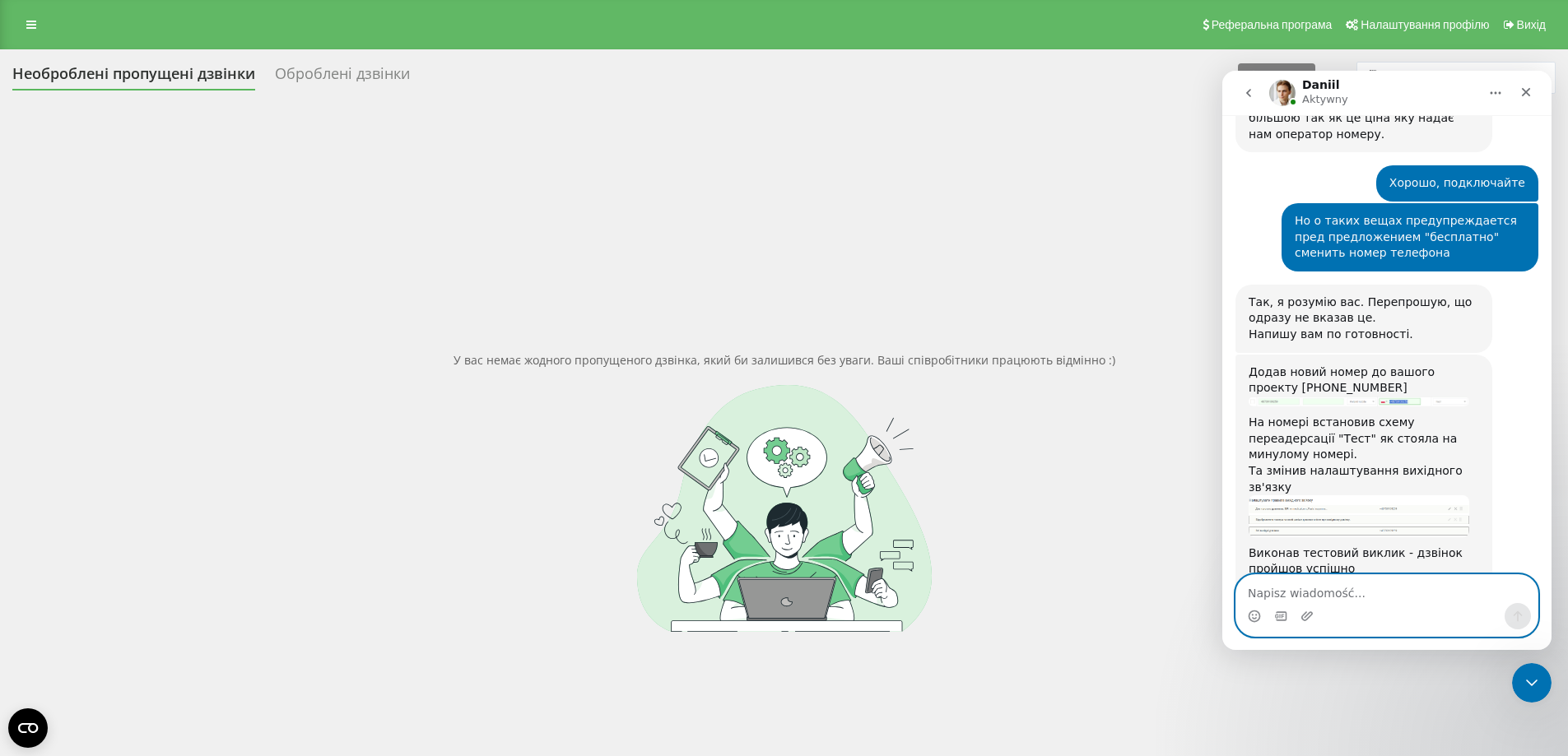
scroll to position [2848, 0]
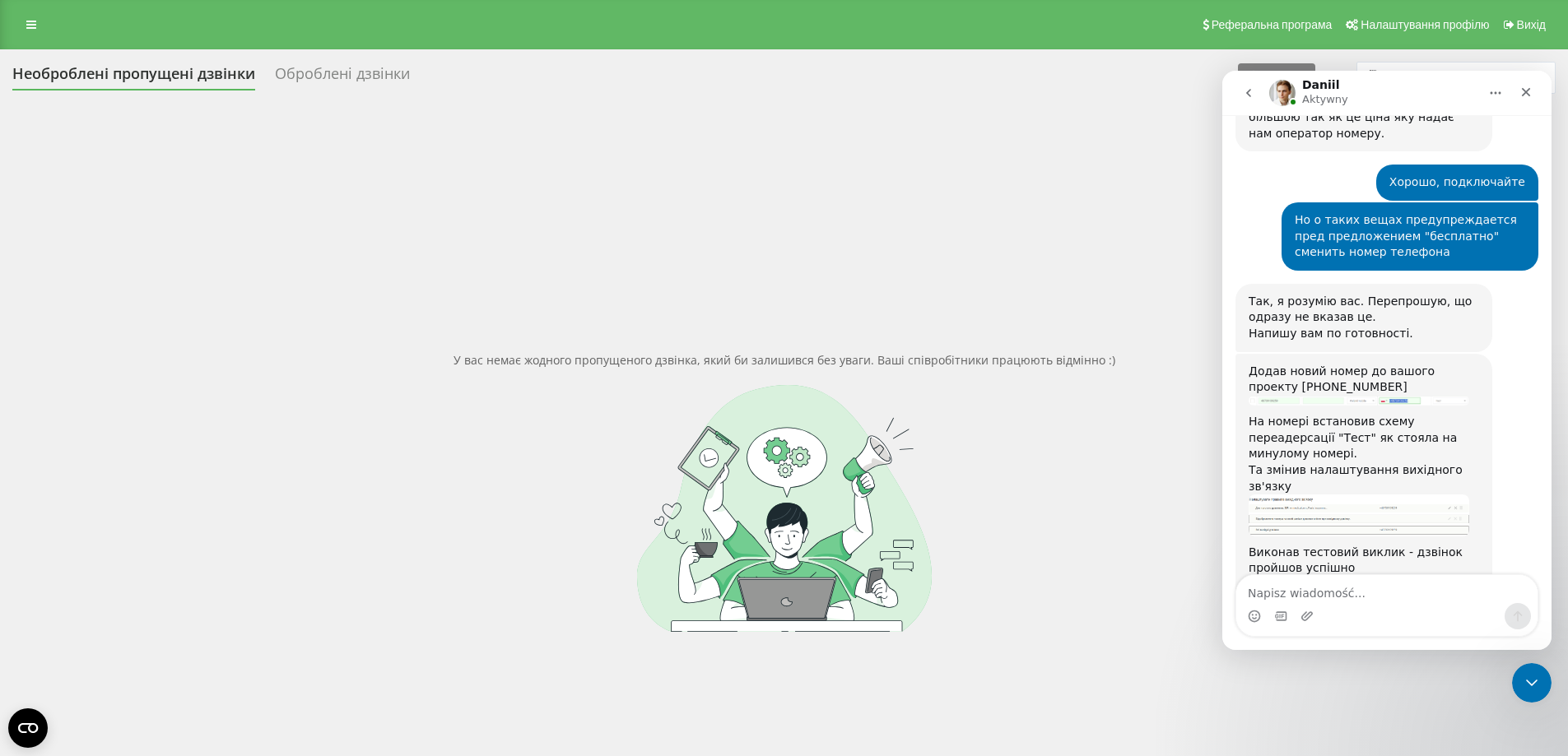
click at [944, 440] on div at bounding box center [783, 509] width 1543 height 247
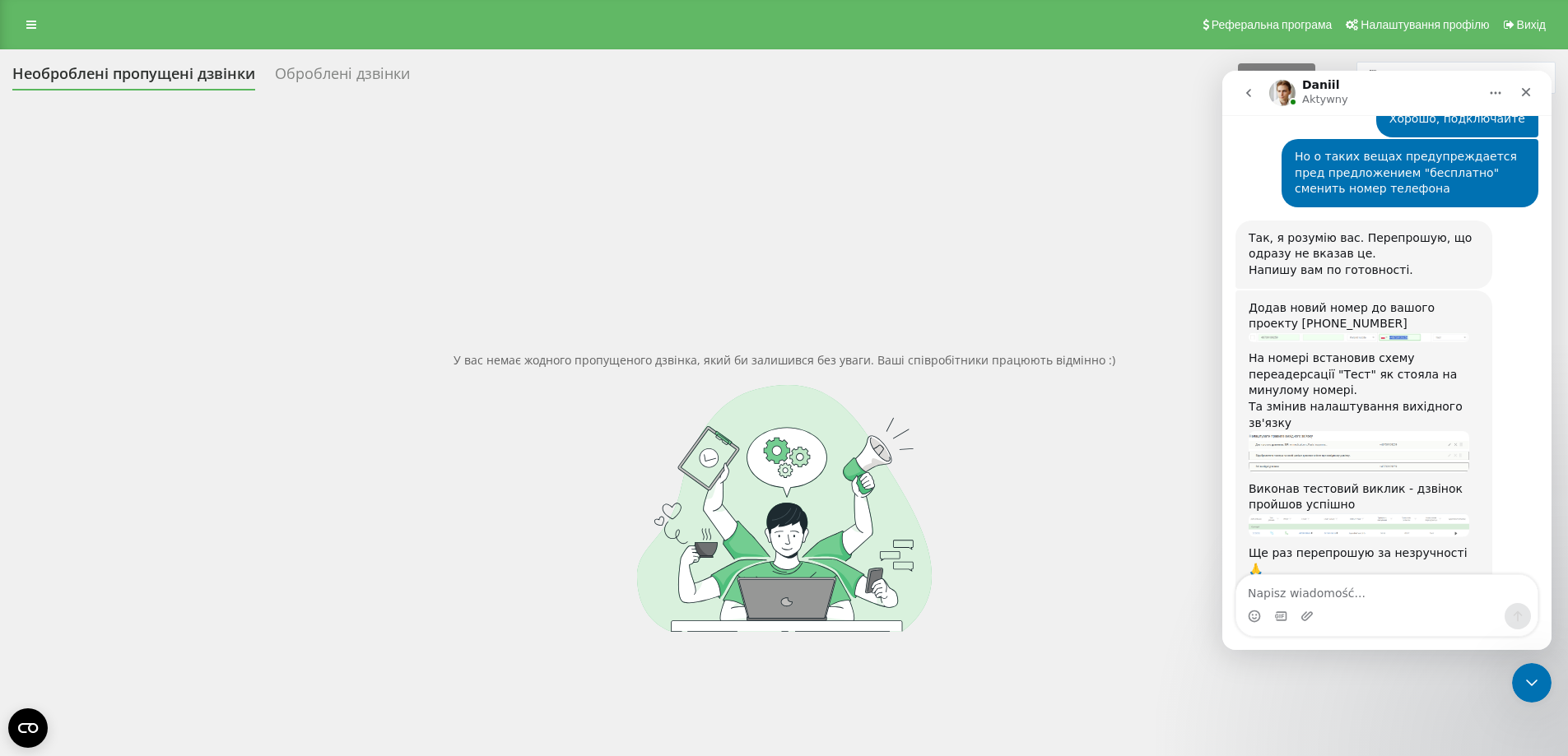
scroll to position [2962, 0]
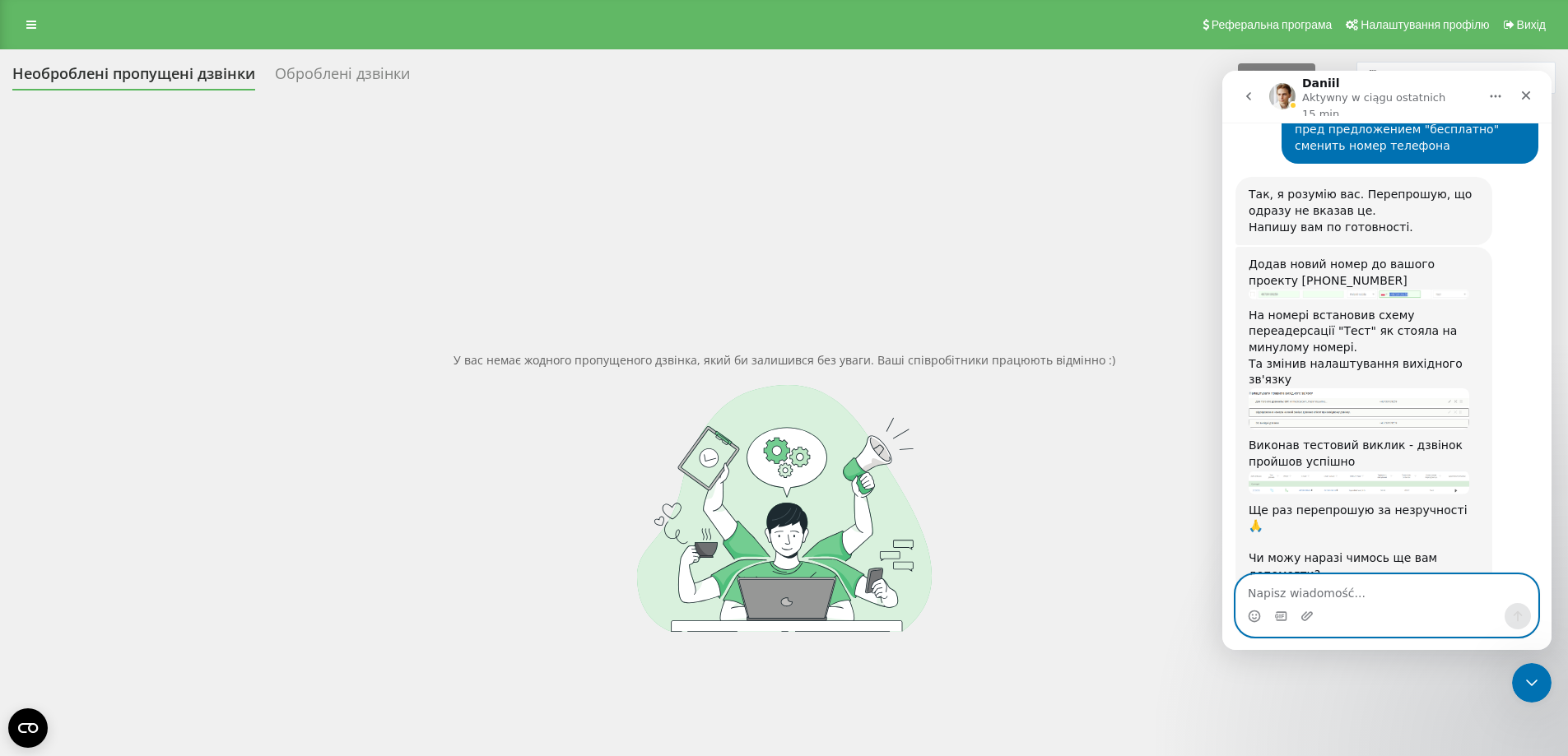
click at [1299, 599] on textarea "Napisz wiadomość..." at bounding box center [1386, 589] width 301 height 28
type textarea "Позитивного для нас мало, конечно,,,,"
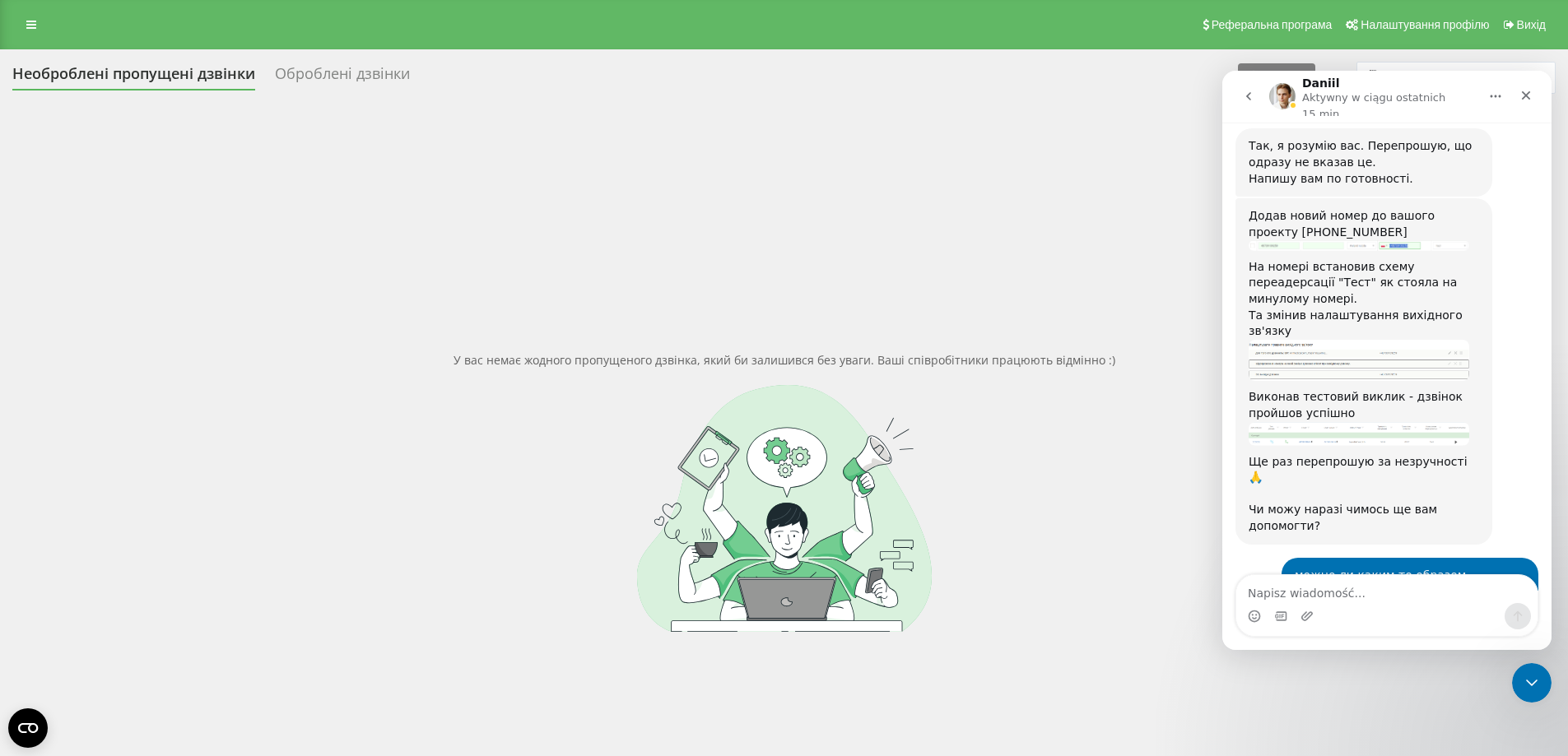
click at [893, 447] on div at bounding box center [783, 509] width 1543 height 247
click at [1517, 97] on div "Zamknij" at bounding box center [1526, 96] width 29 height 29
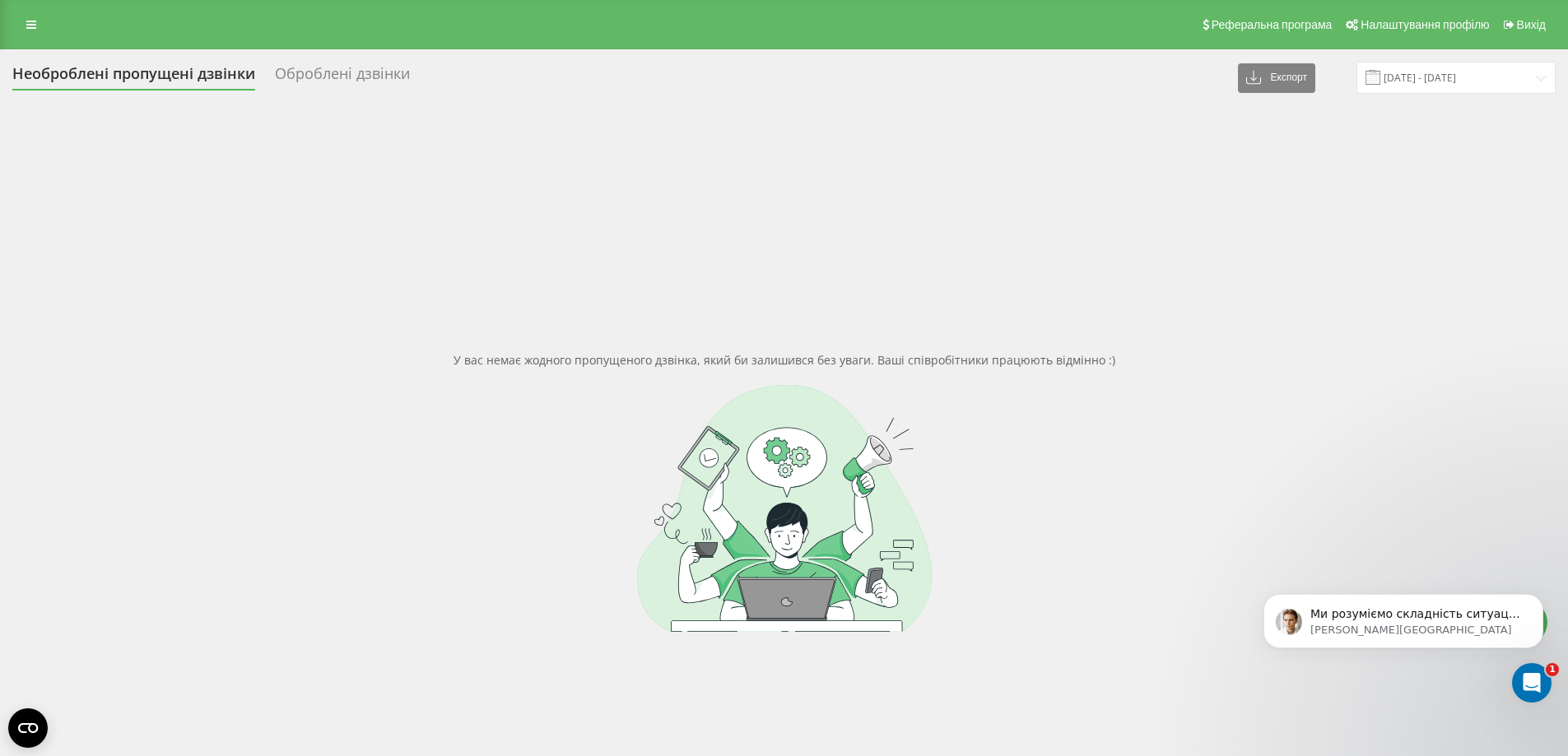
scroll to position [3140, 0]
click at [1424, 619] on p "Ми розуміємо складність ситуації, але нажаль проблема знаходиться на стороні оп…" at bounding box center [1416, 614] width 212 height 16
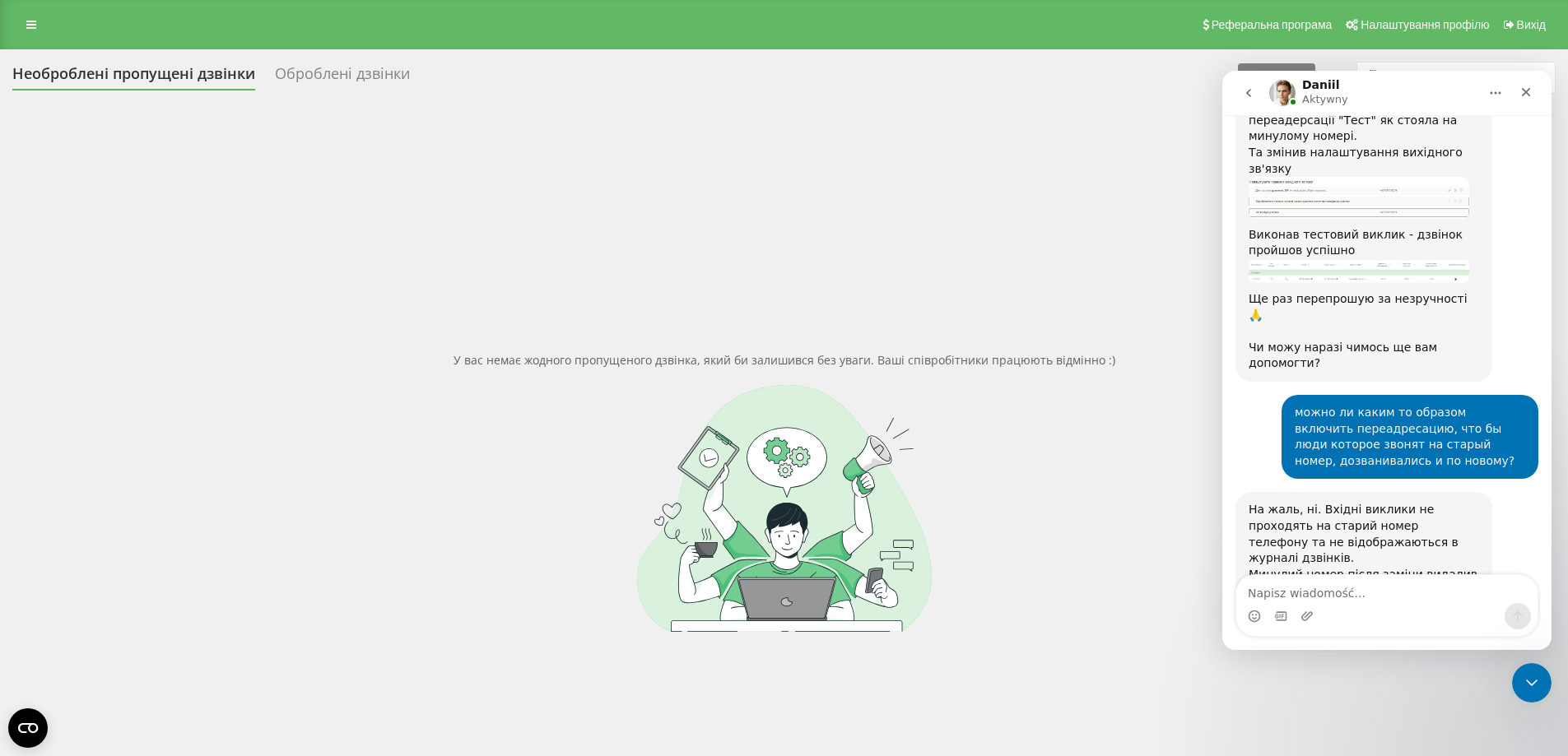
scroll to position [3167, 0]
click at [1077, 278] on div "У вас немає жодного пропущеного дзвінка, який би залишився без уваги. Ваші спів…" at bounding box center [783, 491] width 1543 height 756
click at [1529, 680] on icon "Zamknij komunikator Intercom" at bounding box center [1528, 680] width 20 height 20
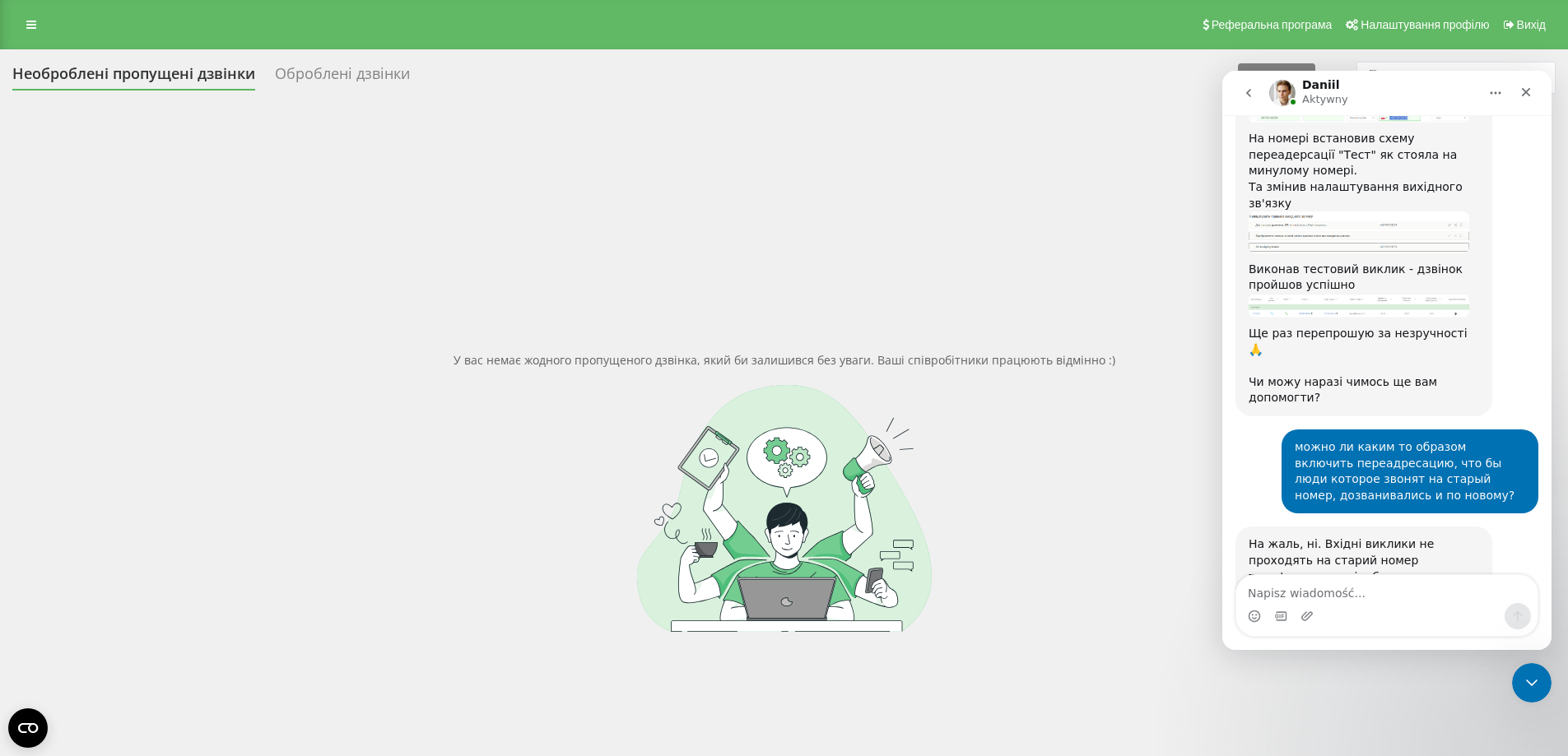
scroll to position [3140, 0]
